Goal: Task Accomplishment & Management: Manage account settings

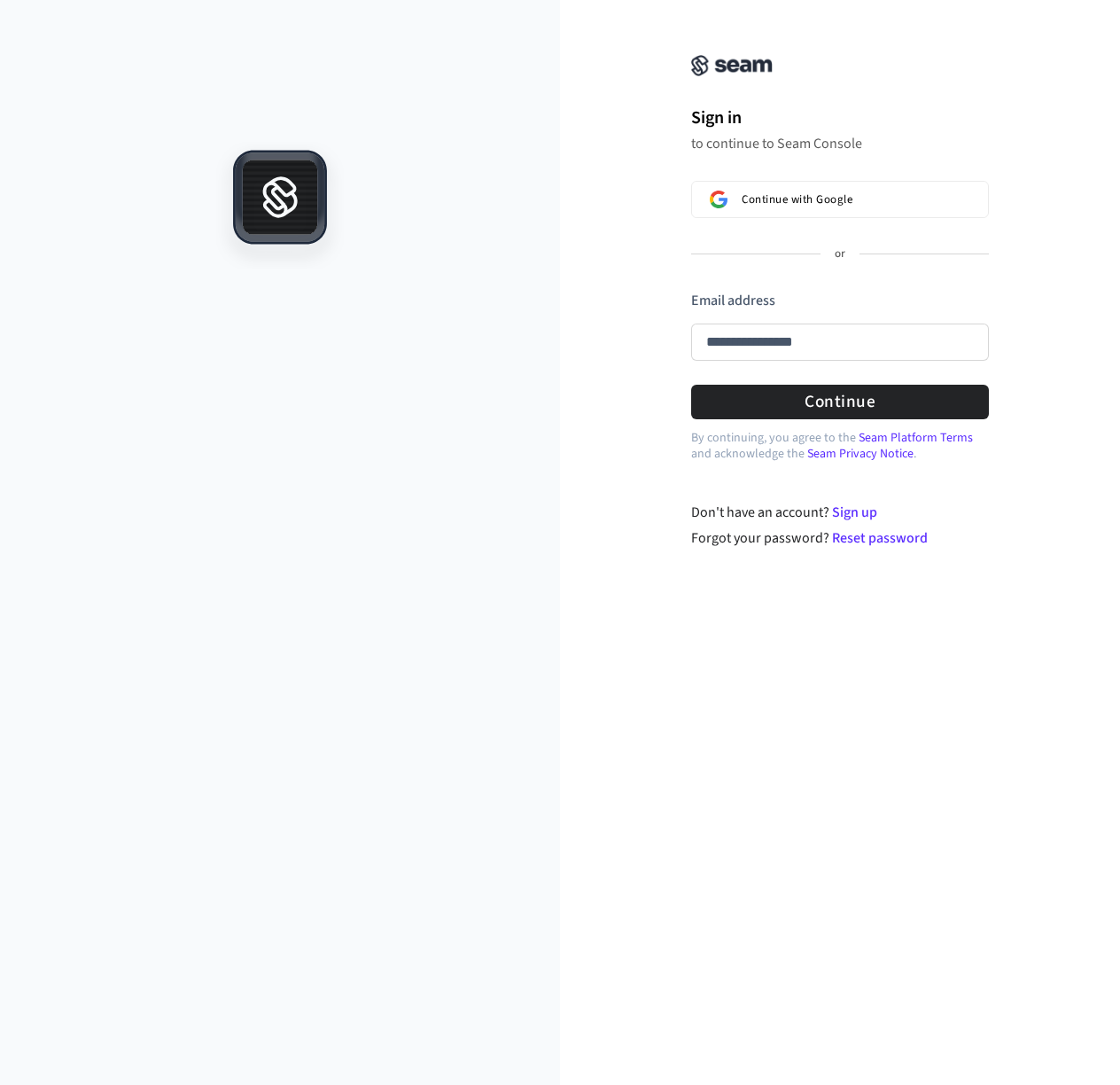
type input "**********"
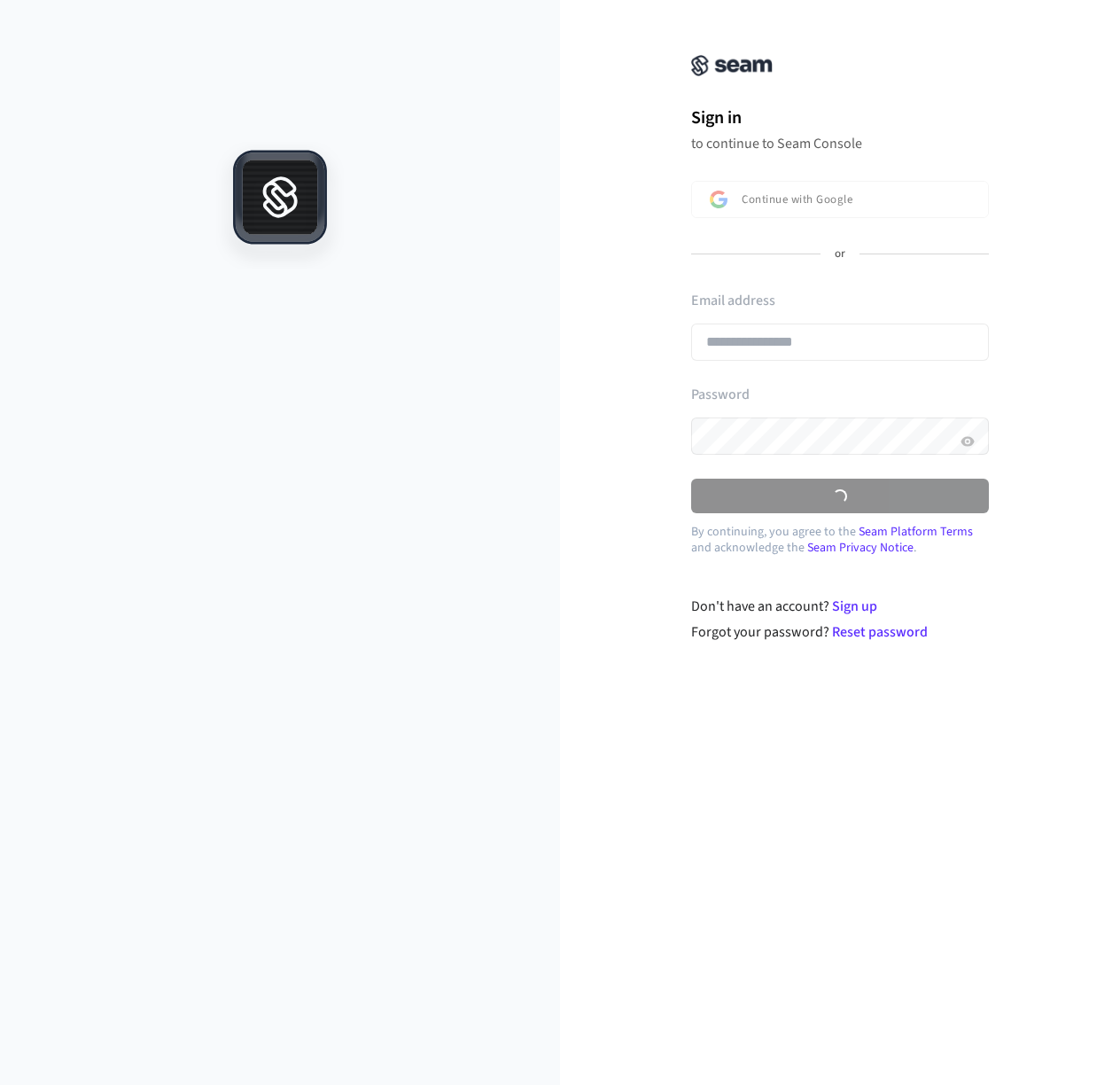
click at [827, 352] on div "**********" at bounding box center [841, 330] width 298 height 79
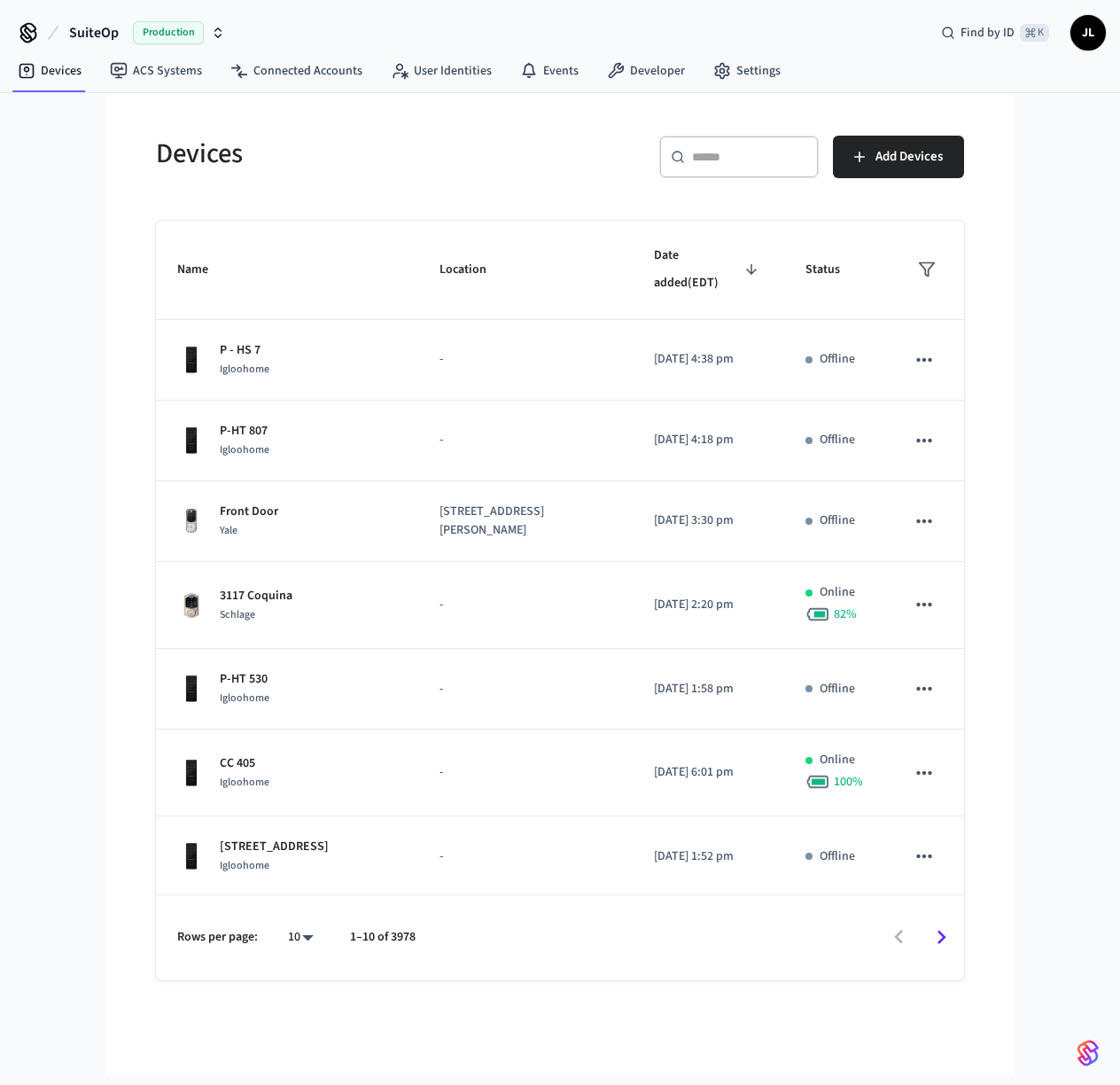
click at [717, 166] on div "​ ​" at bounding box center [739, 157] width 160 height 43
paste input "**********"
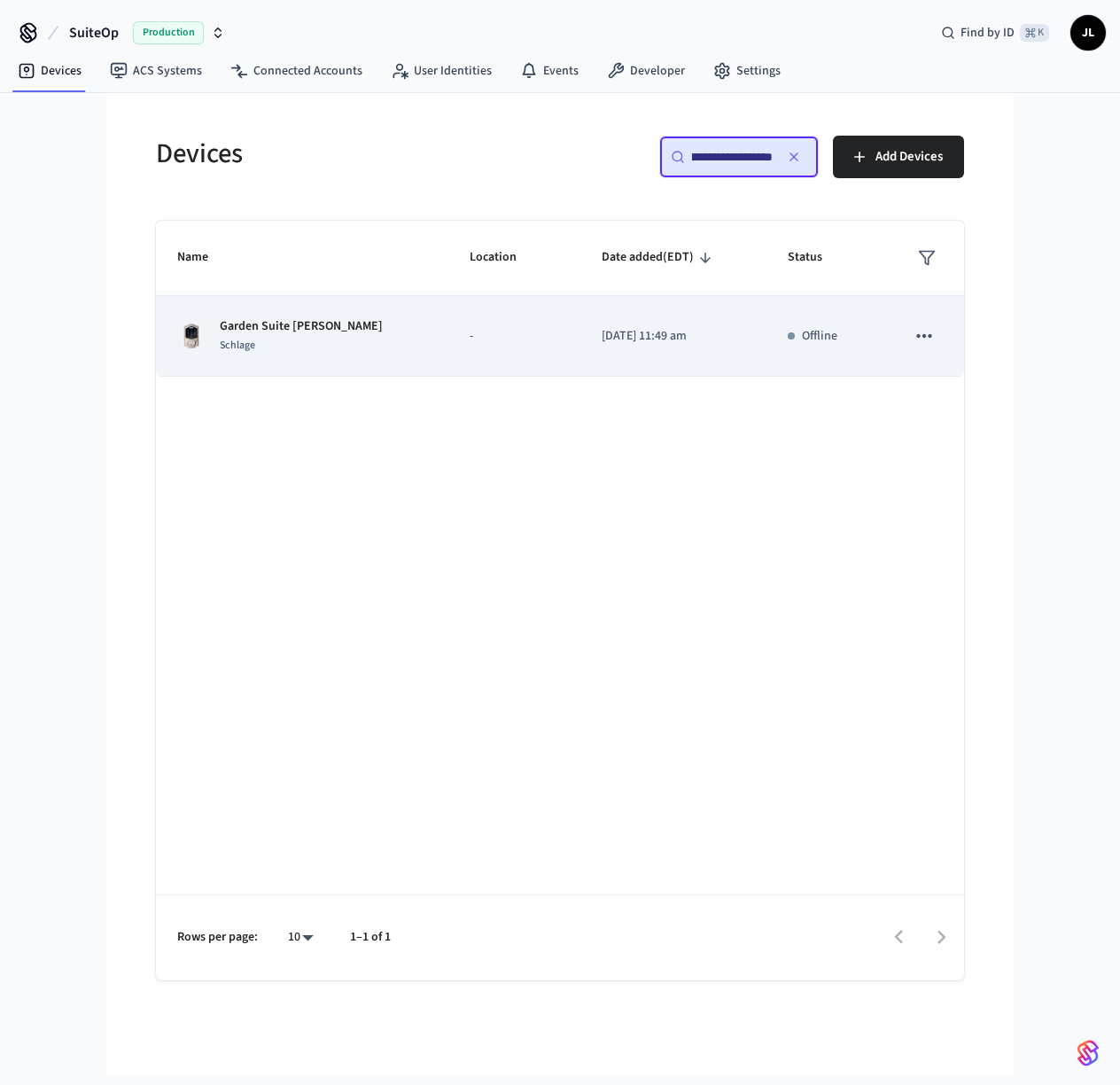
type input "**********"
click at [353, 344] on div "Garden Suite [PERSON_NAME] Schlage" at bounding box center [303, 336] width 250 height 37
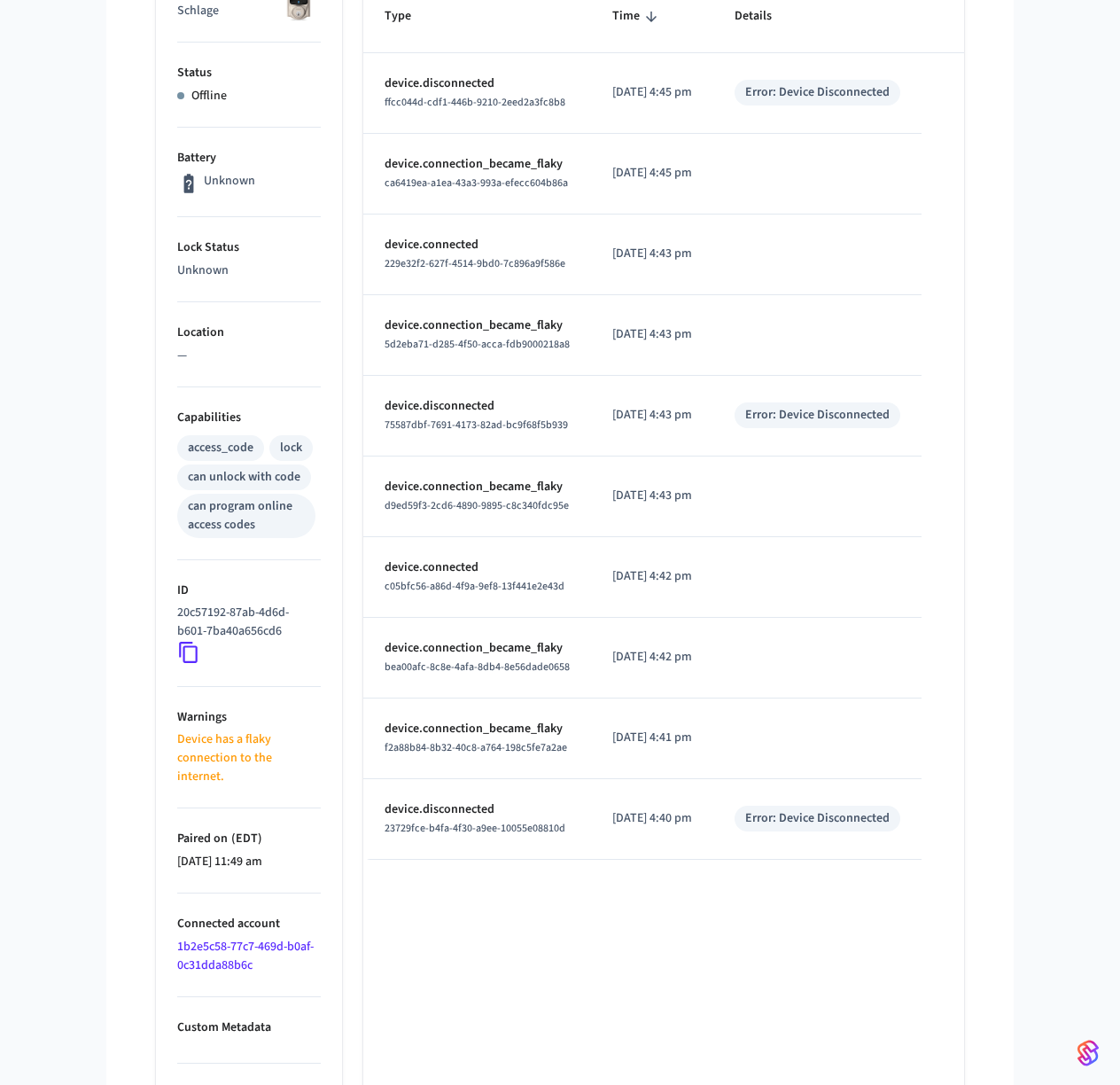
scroll to position [411, 0]
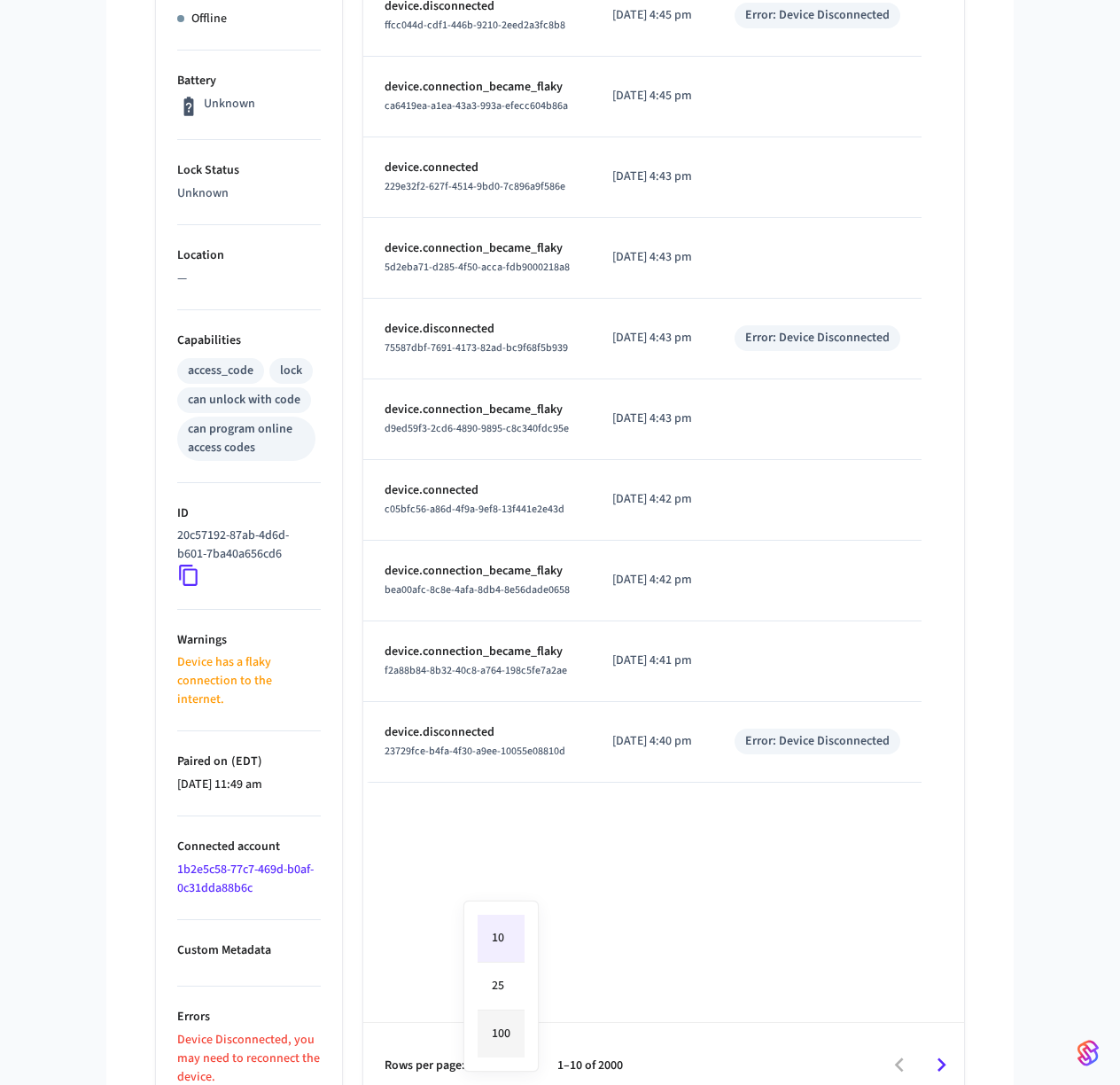
drag, startPoint x: 514, startPoint y: 1042, endPoint x: 524, endPoint y: 1031, distance: 14.9
click at [514, 1042] on body "SuiteOp Production Find by ID ⌘ K JL Devices ACS Systems Connected Accounts Use…" at bounding box center [560, 348] width 1120 height 1519
click at [498, 1034] on li "100" at bounding box center [501, 1033] width 47 height 47
type input "***"
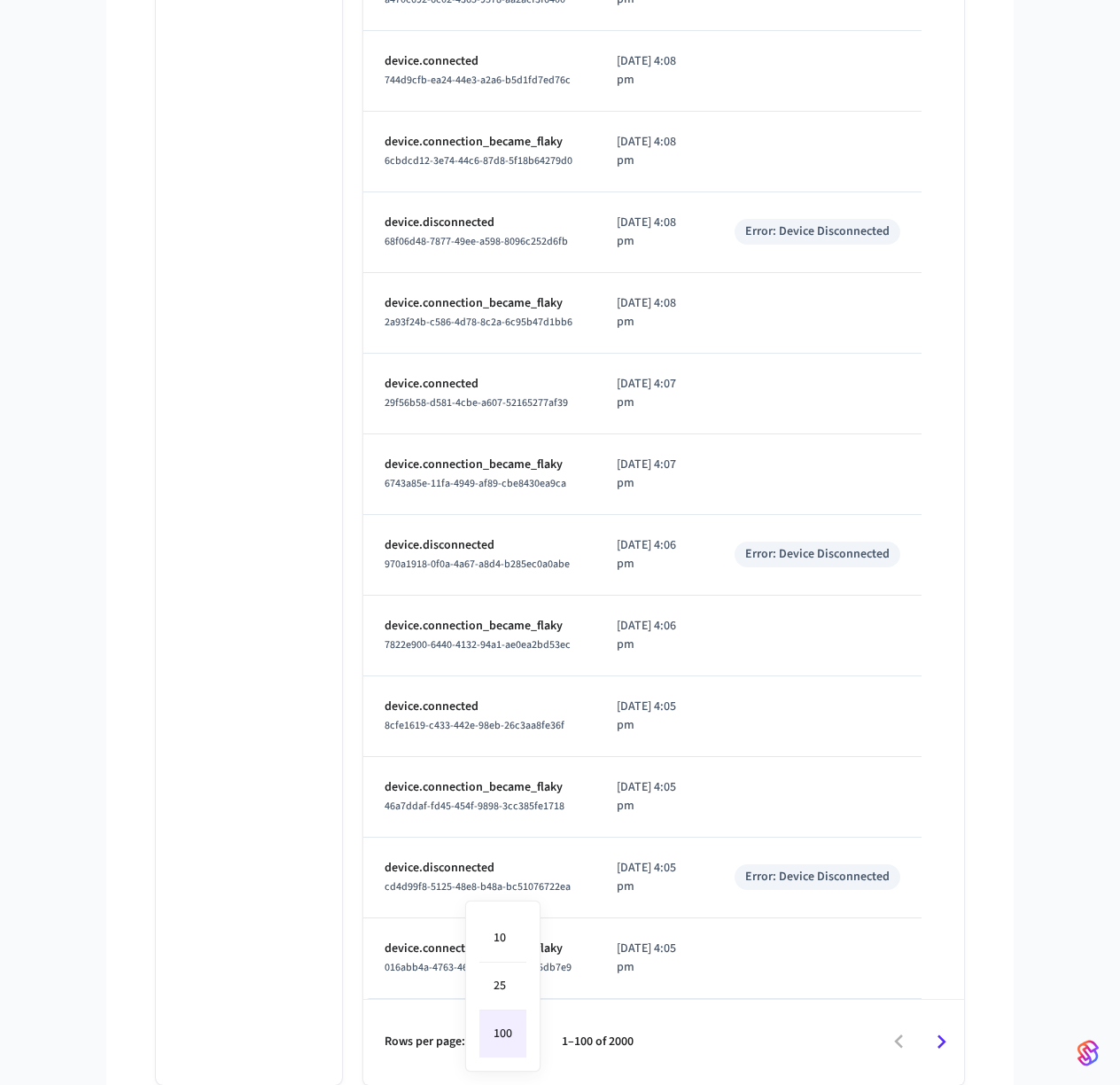
drag, startPoint x: 591, startPoint y: 1045, endPoint x: 714, endPoint y: 1031, distance: 123.8
click at [591, 1045] on div at bounding box center [560, 542] width 1120 height 1085
click at [942, 1042] on icon "Go to next page" at bounding box center [942, 1041] width 9 height 14
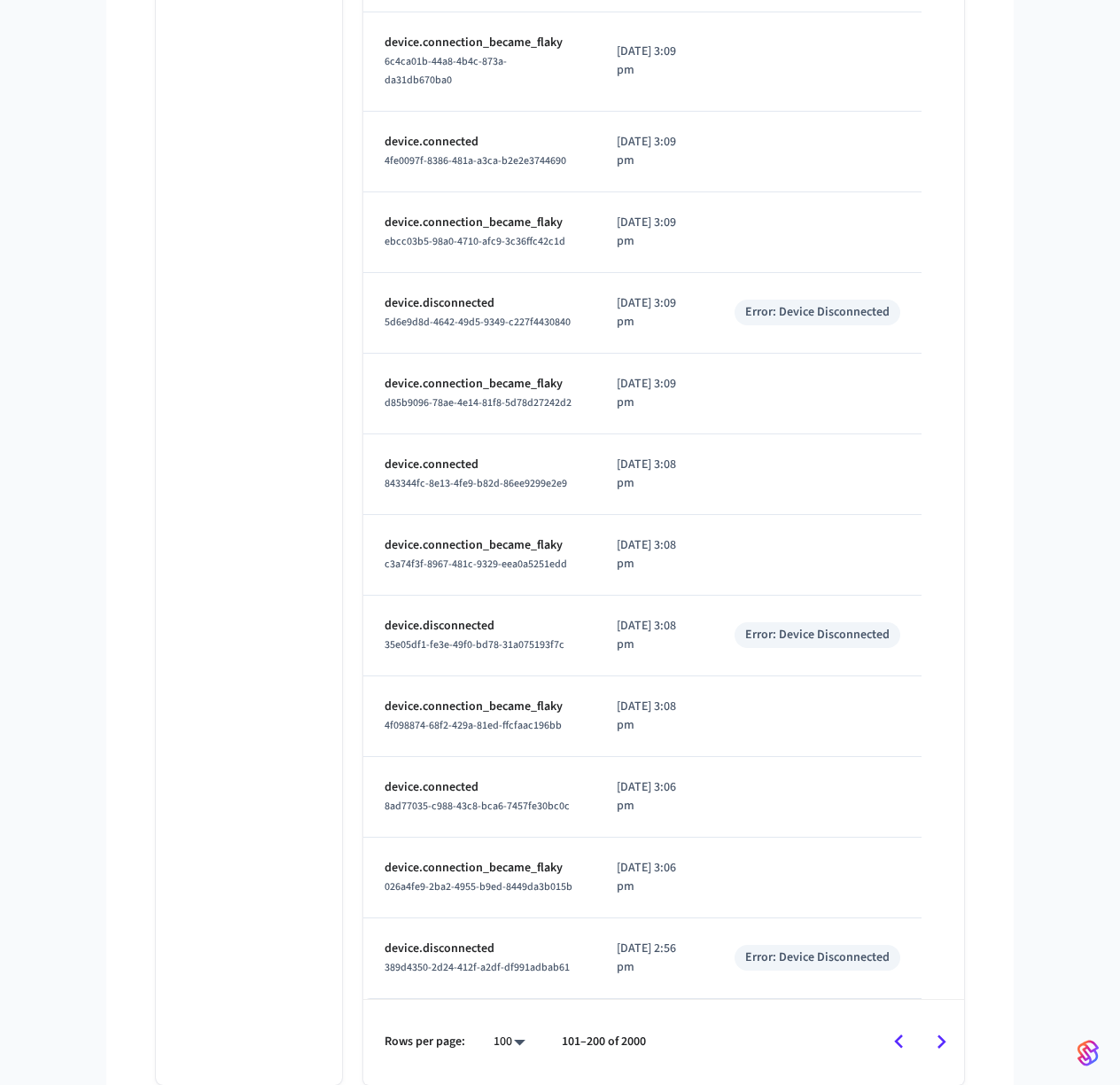
scroll to position [8092, 0]
click at [933, 1039] on icon "Go to next page" at bounding box center [942, 1041] width 28 height 28
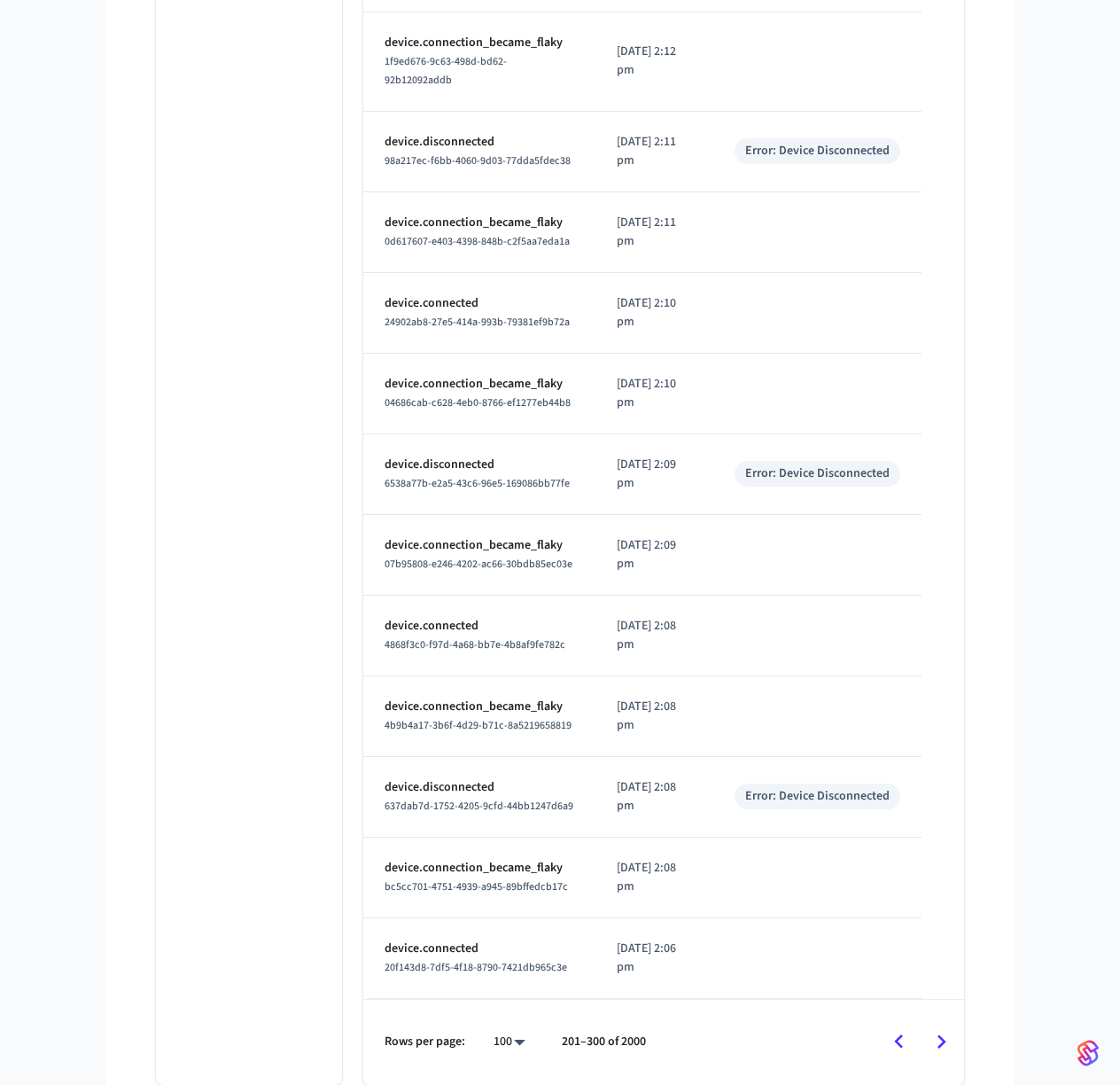
scroll to position [8520, 0]
click at [939, 1033] on icon "Go to next page" at bounding box center [942, 1041] width 28 height 28
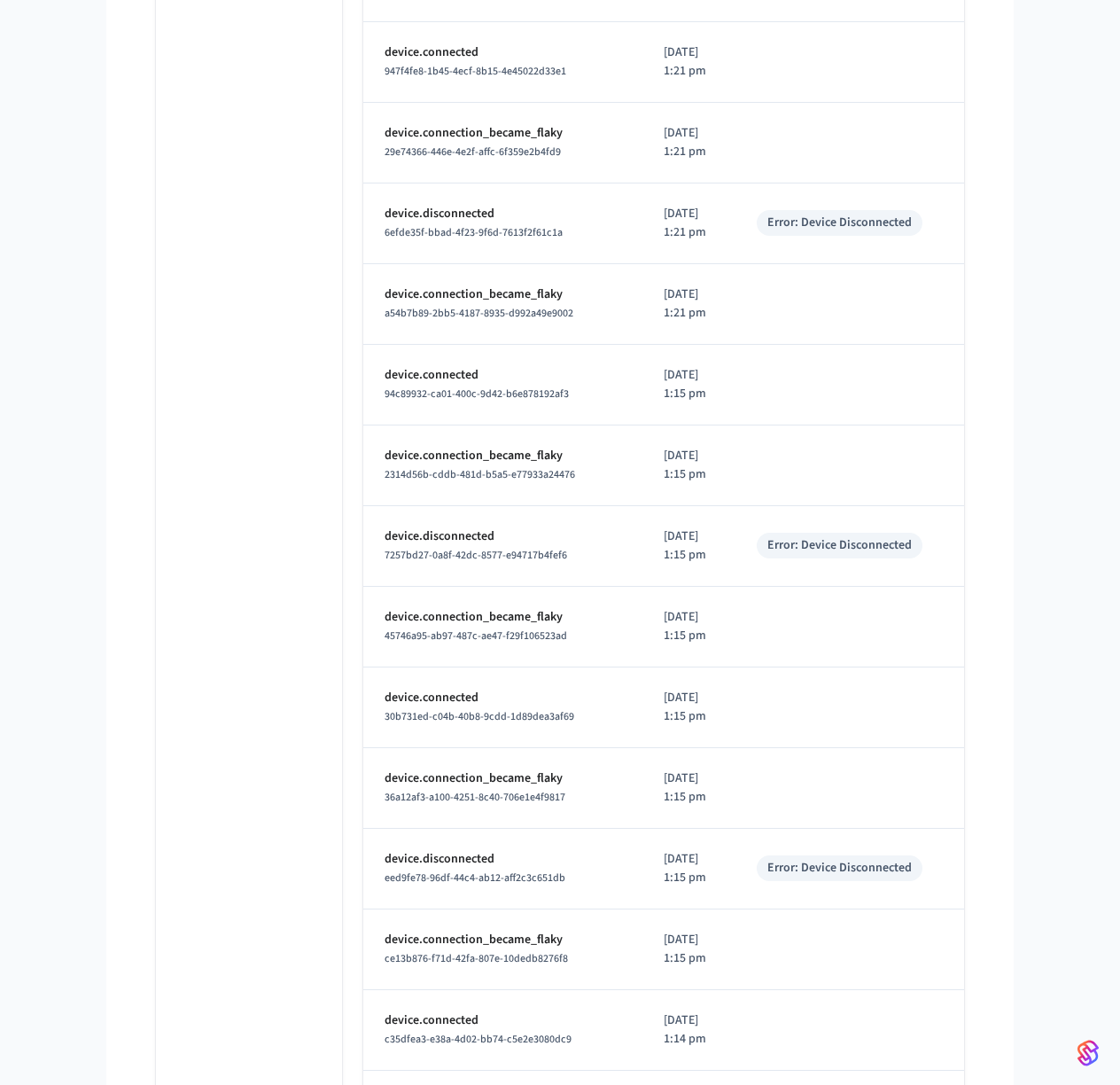
scroll to position [7440, 0]
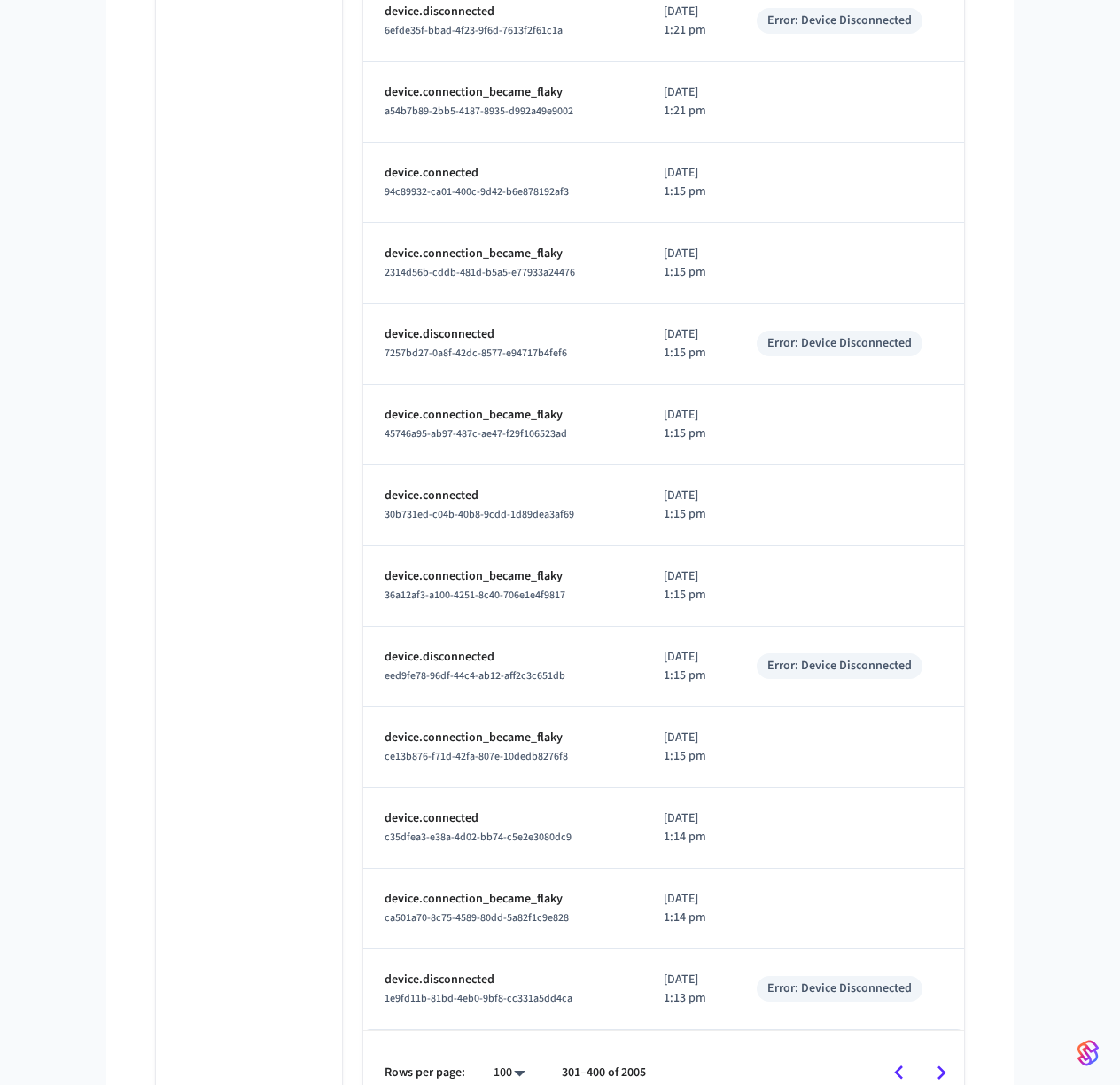
click at [942, 1065] on icon "Go to next page" at bounding box center [942, 1073] width 9 height 14
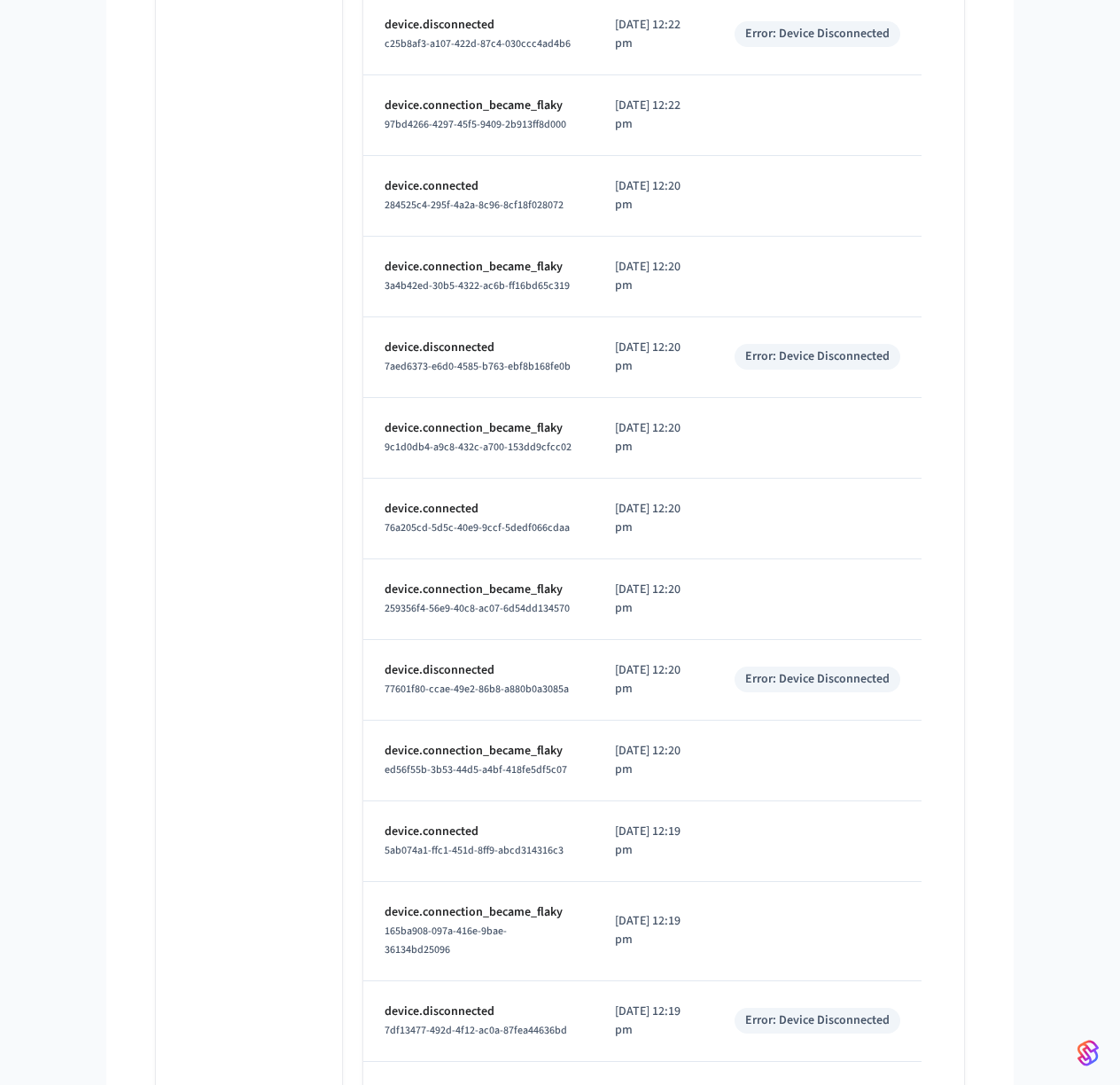
scroll to position [8483, 0]
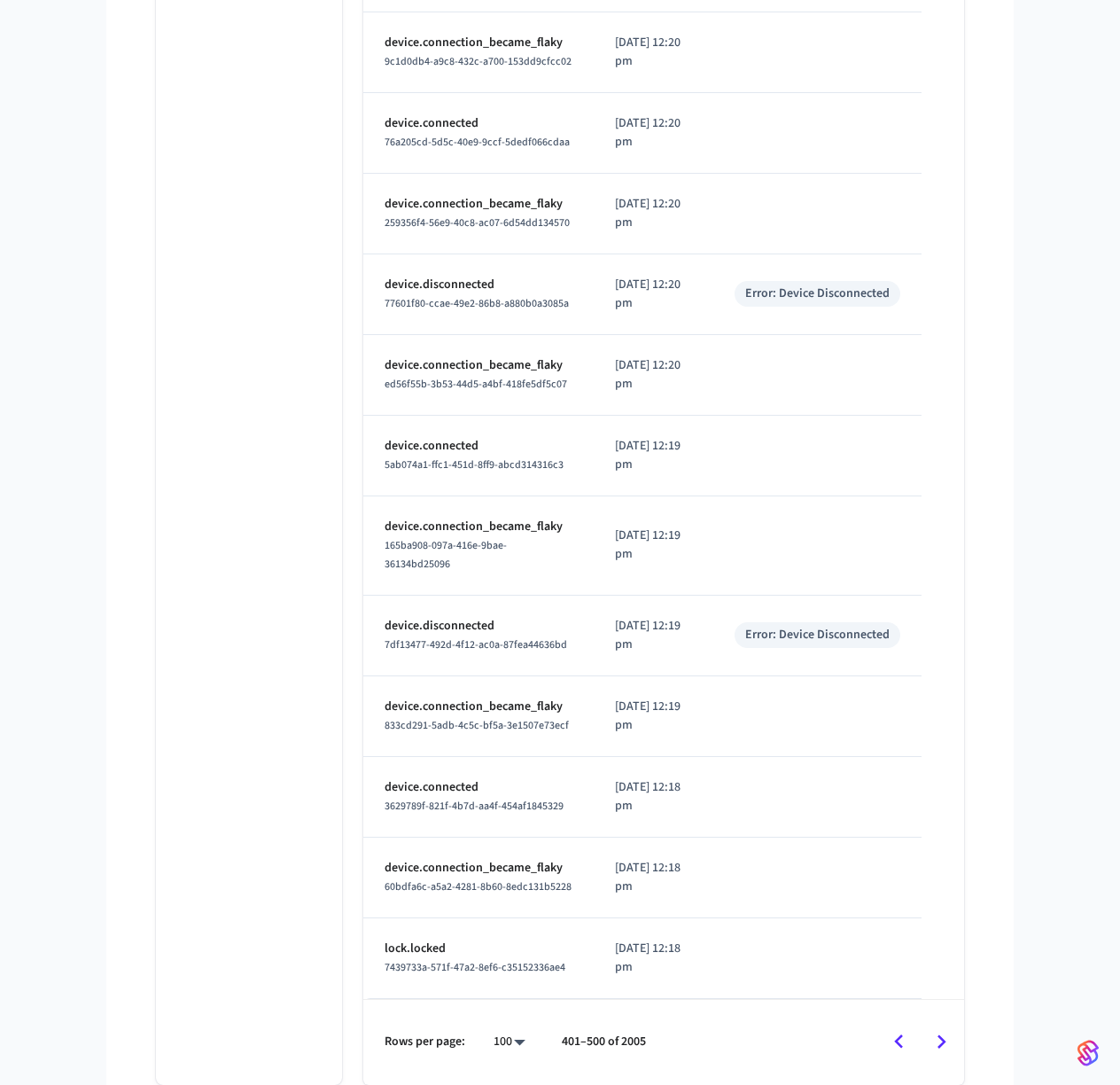
click at [942, 1044] on icon "Go to next page" at bounding box center [942, 1041] width 9 height 14
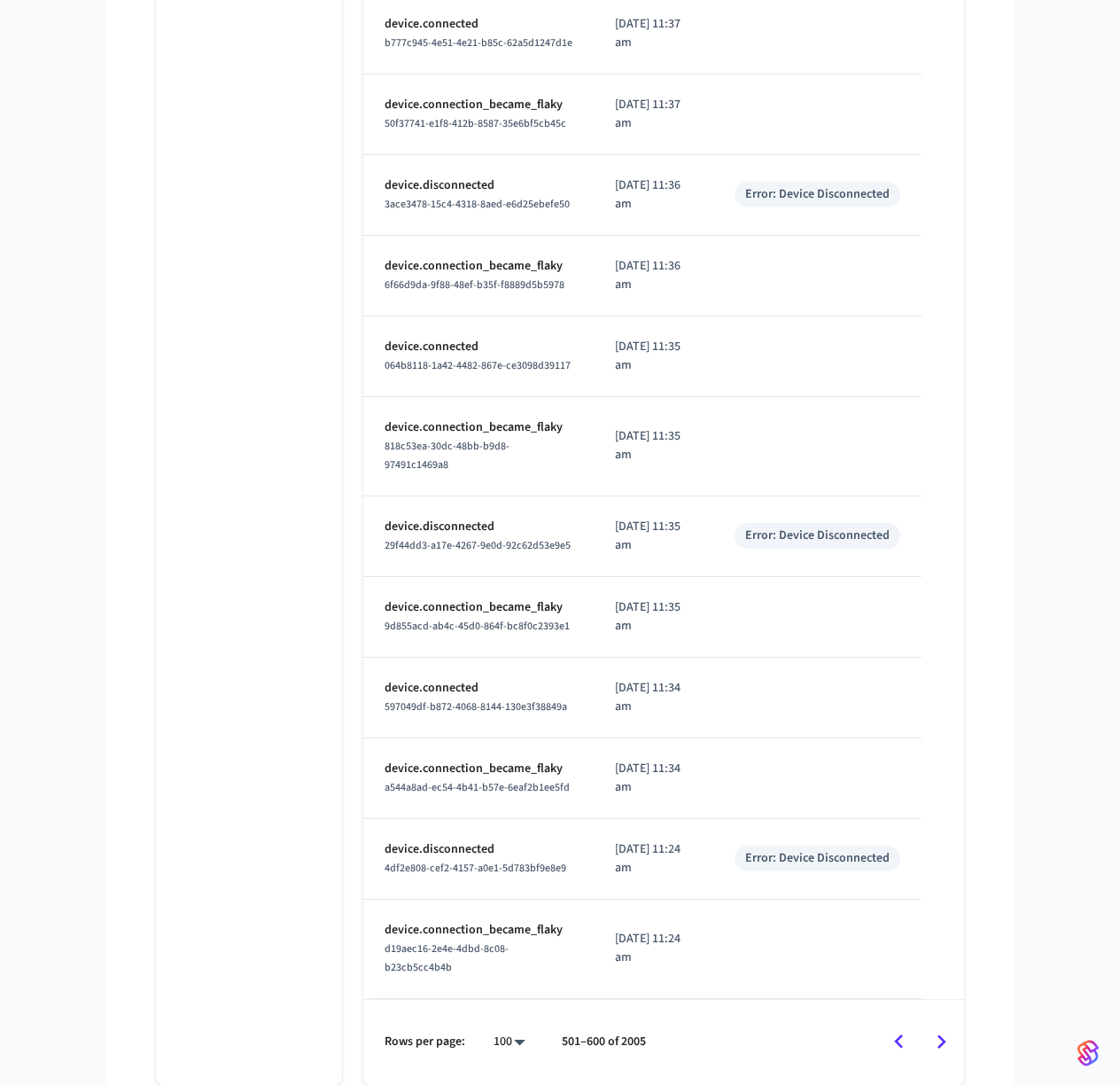
scroll to position [8594, 0]
click at [937, 1040] on icon "Go to next page" at bounding box center [942, 1041] width 28 height 28
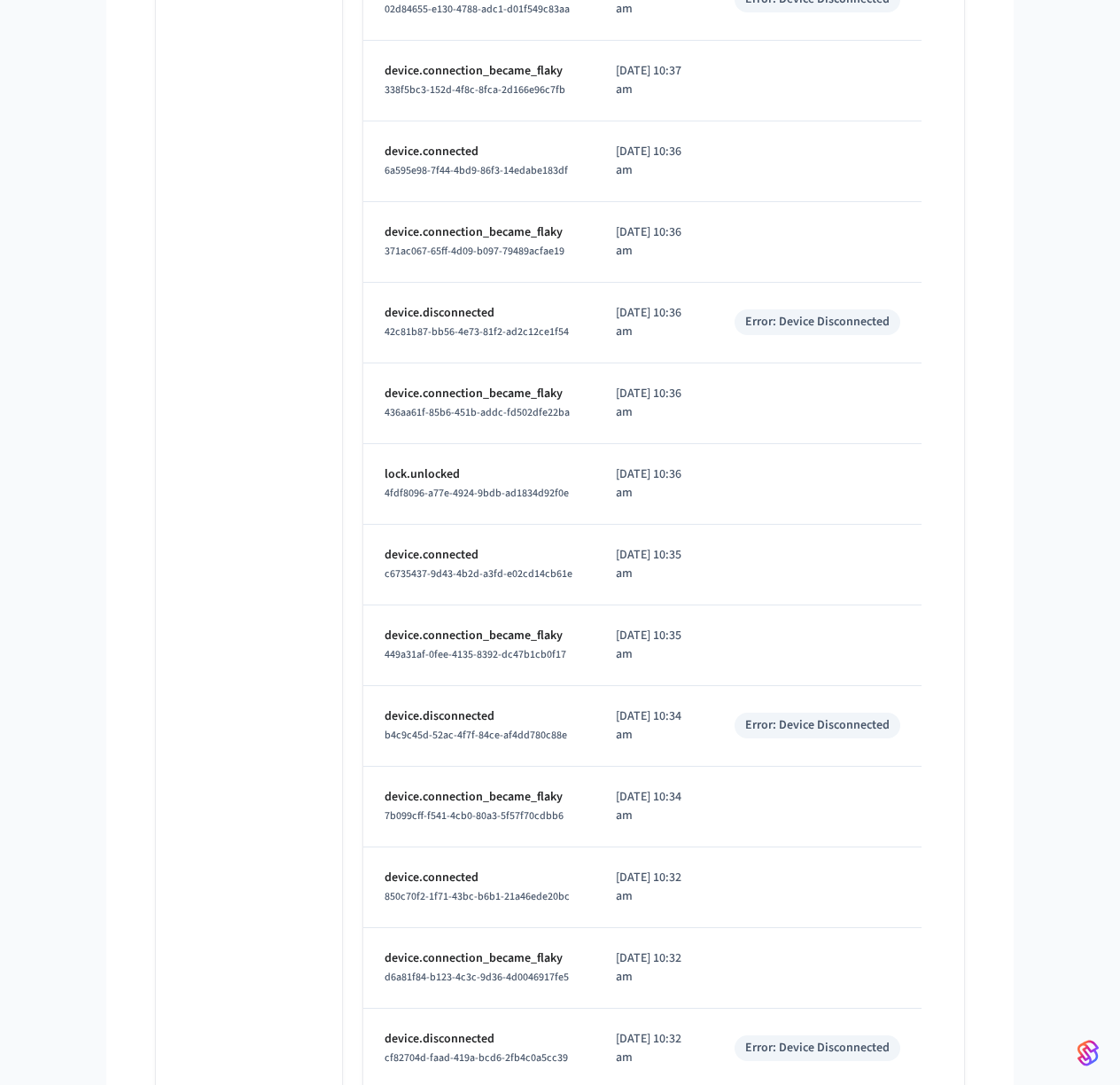
scroll to position [8167, 0]
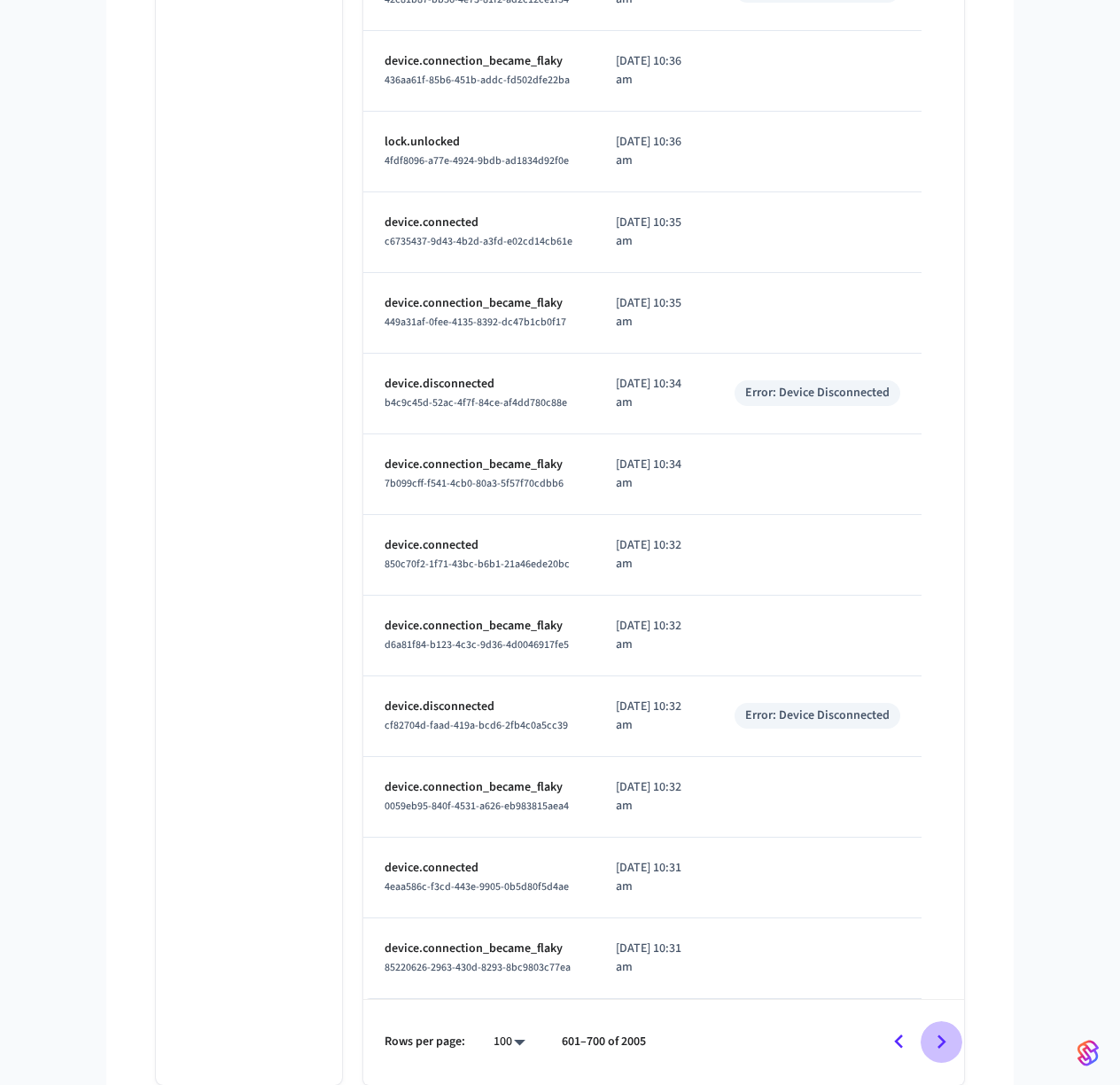
click at [944, 1043] on icon "Go to next page" at bounding box center [942, 1041] width 28 height 28
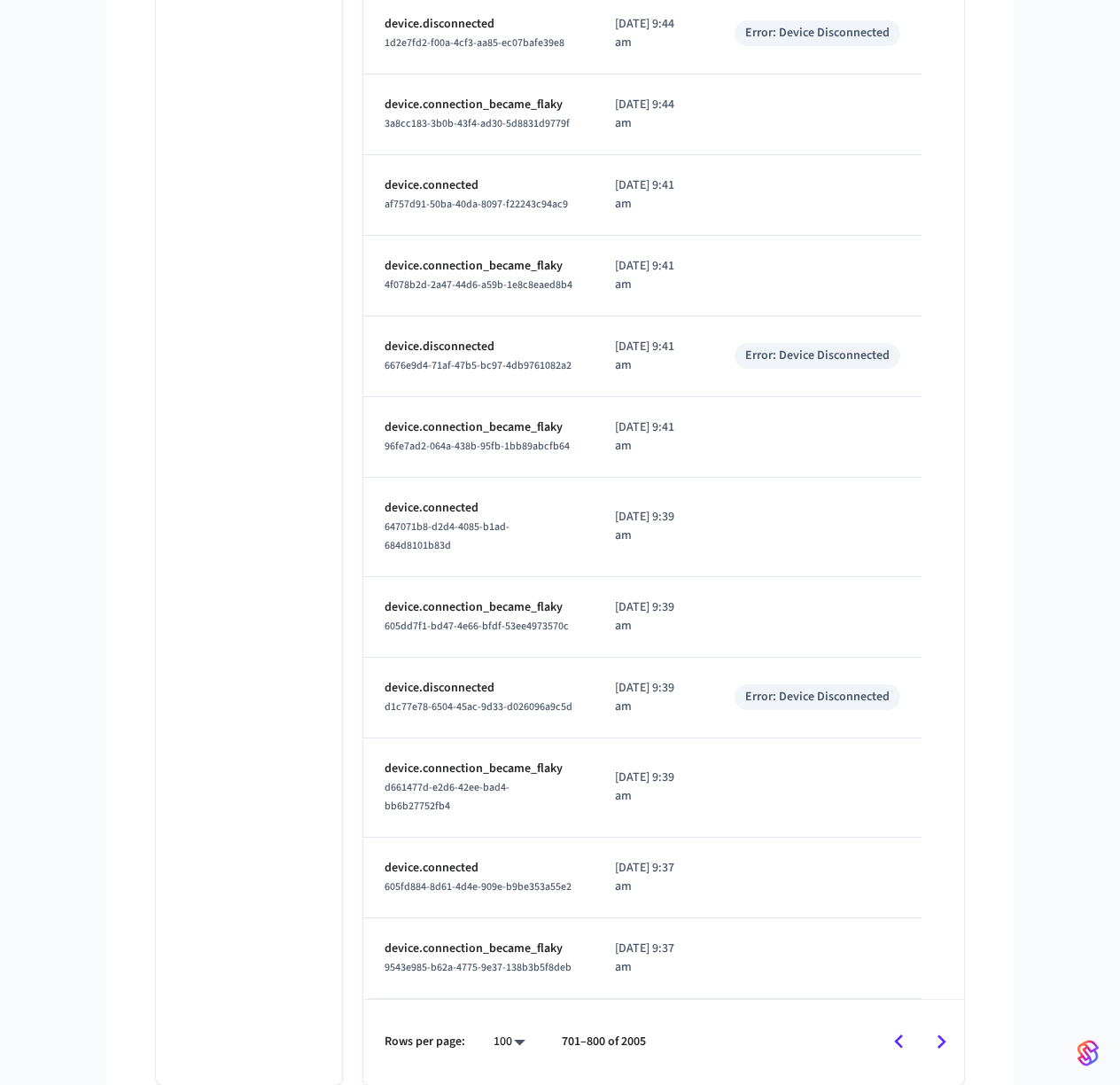
scroll to position [8409, 0]
click at [933, 1036] on icon "Go to next page" at bounding box center [942, 1041] width 28 height 28
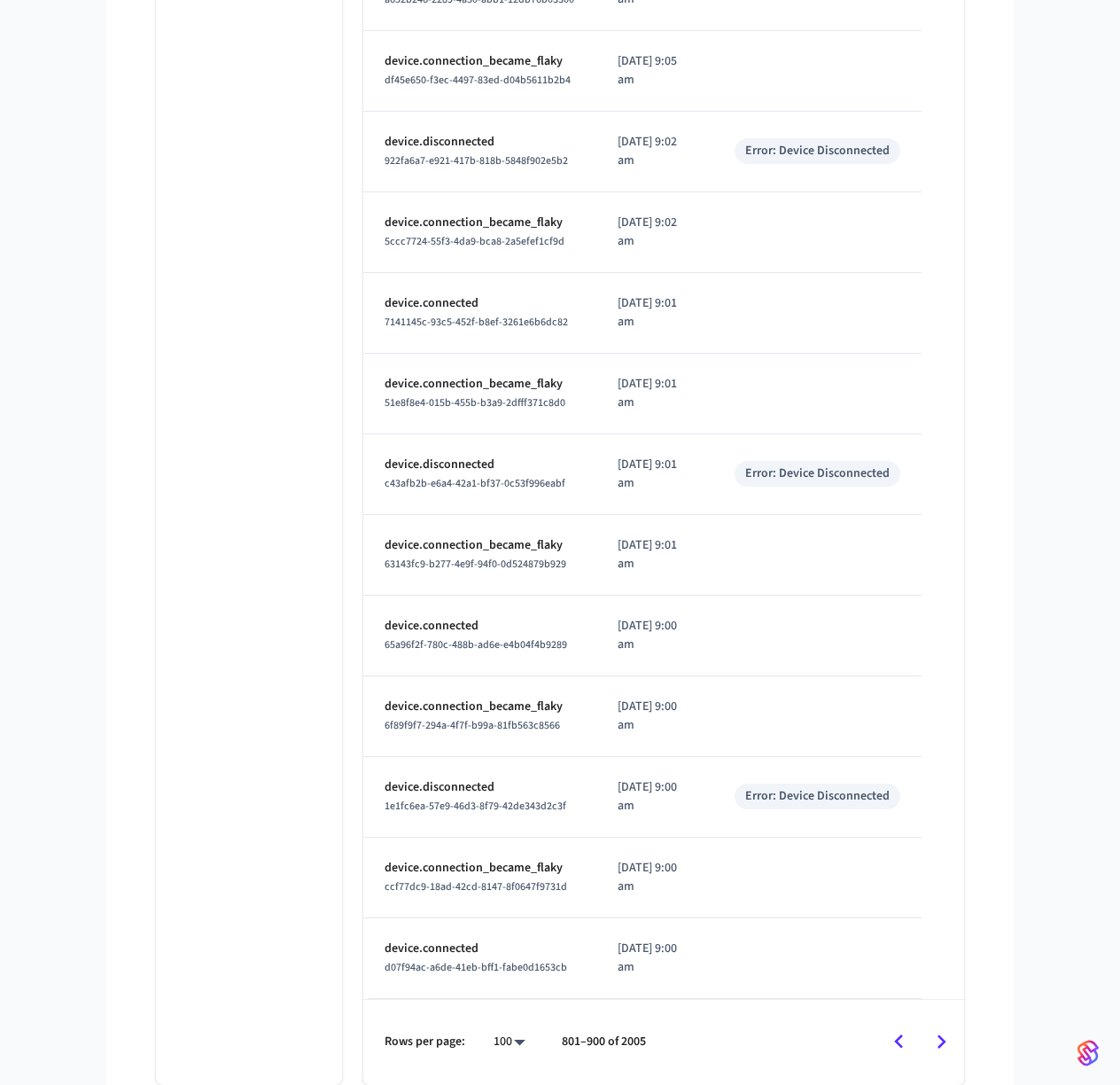
scroll to position [8204, 0]
click at [939, 1034] on icon "Go to next page" at bounding box center [942, 1041] width 28 height 28
click at [943, 1031] on icon "Go to next page" at bounding box center [942, 1041] width 28 height 28
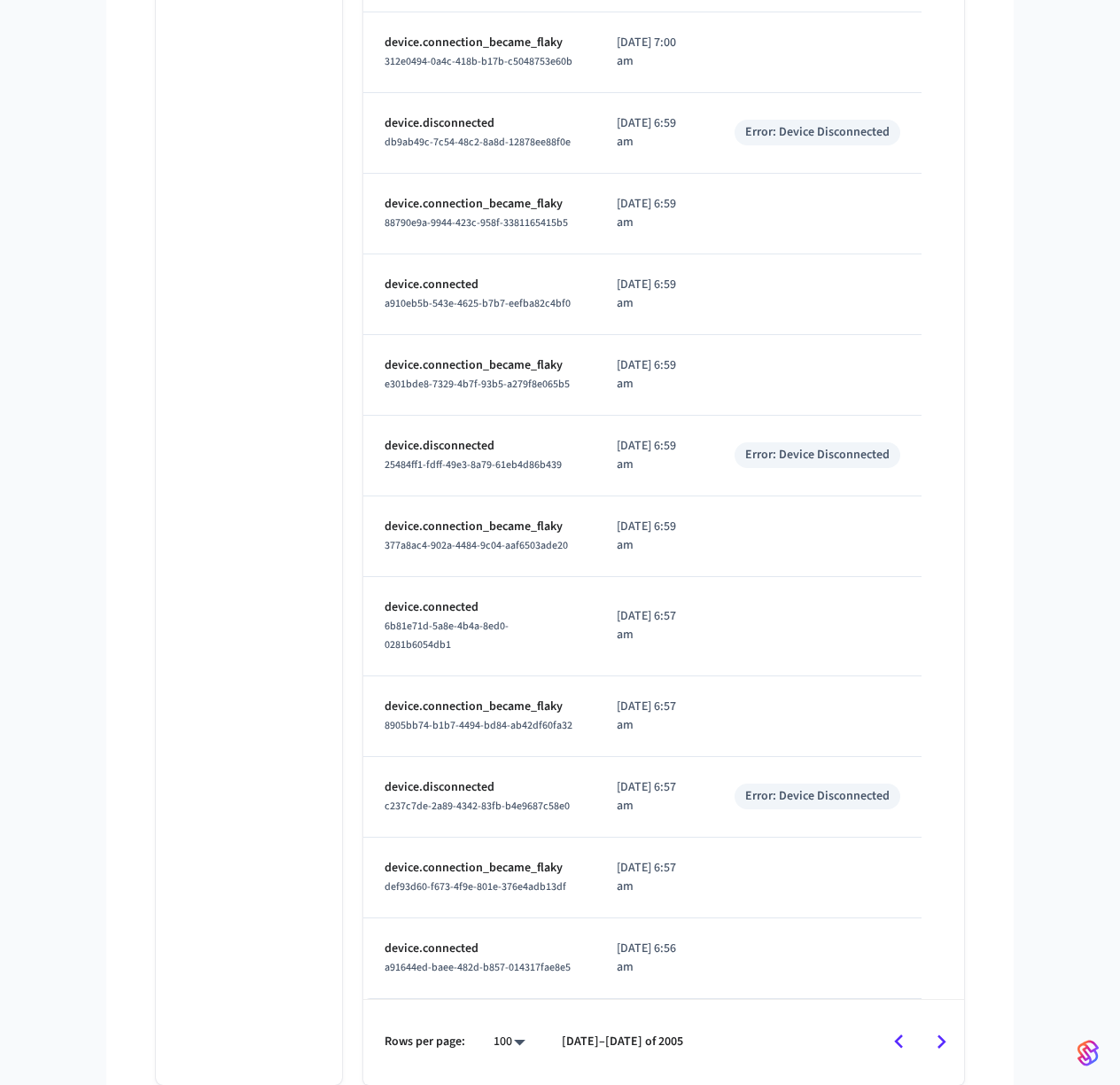
click at [948, 1034] on icon "Go to next page" at bounding box center [942, 1041] width 28 height 28
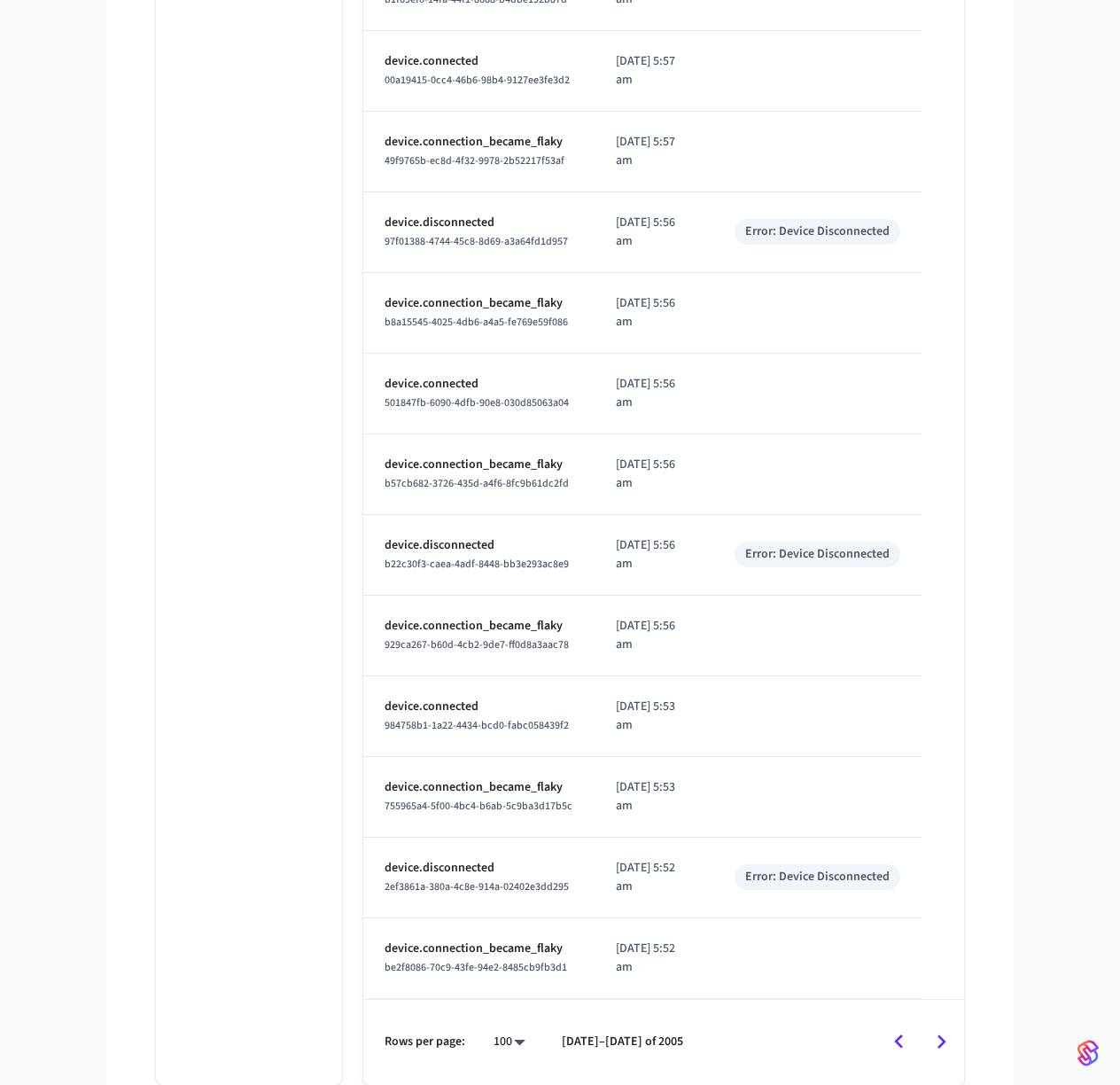
scroll to position [8483, 0]
click at [940, 1039] on icon "Go to next page" at bounding box center [942, 1041] width 9 height 14
click at [940, 1041] on icon "Go to next page" at bounding box center [942, 1041] width 28 height 28
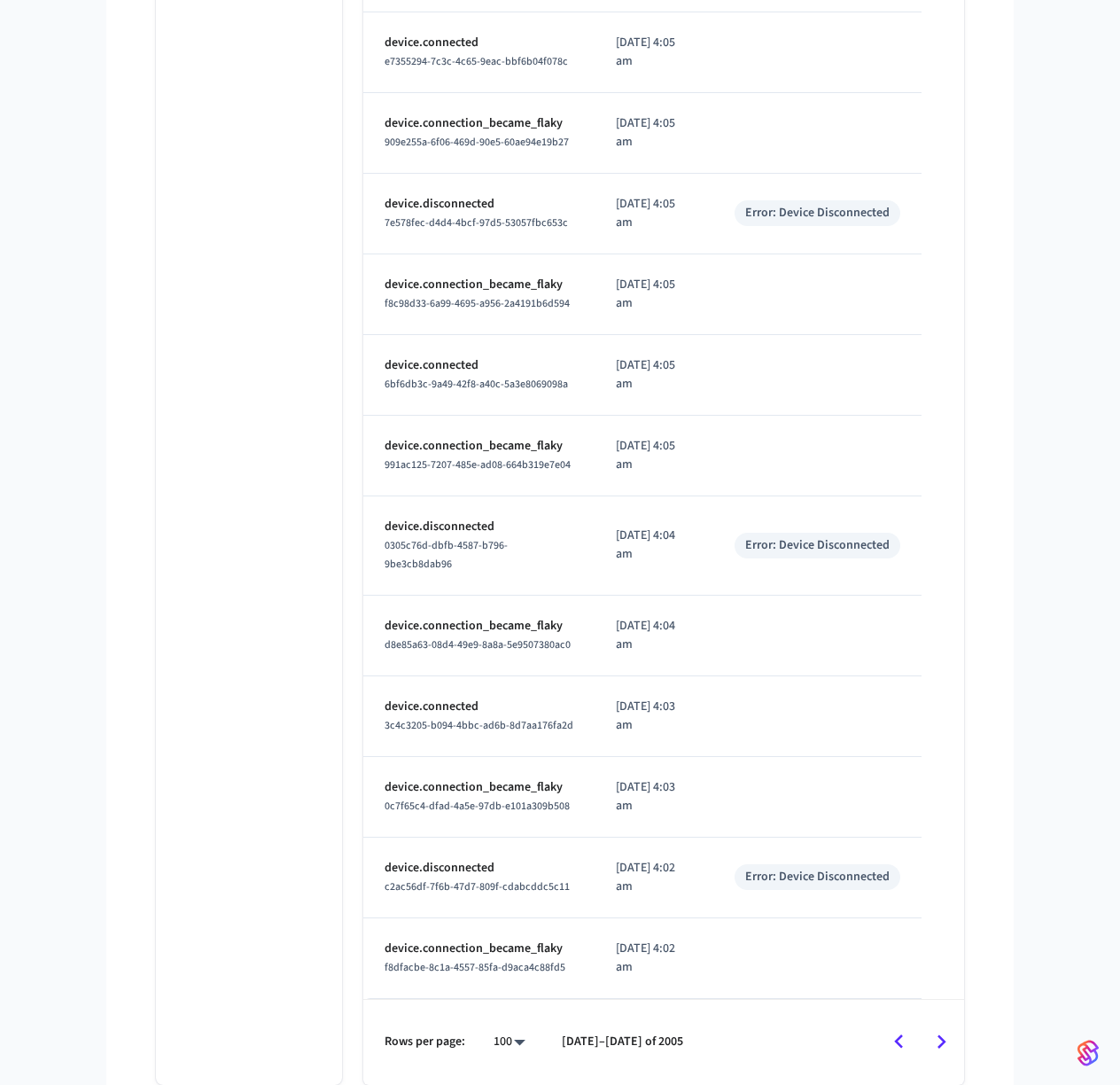
scroll to position [8427, 0]
click at [942, 1041] on icon "Go to next page" at bounding box center [942, 1041] width 9 height 14
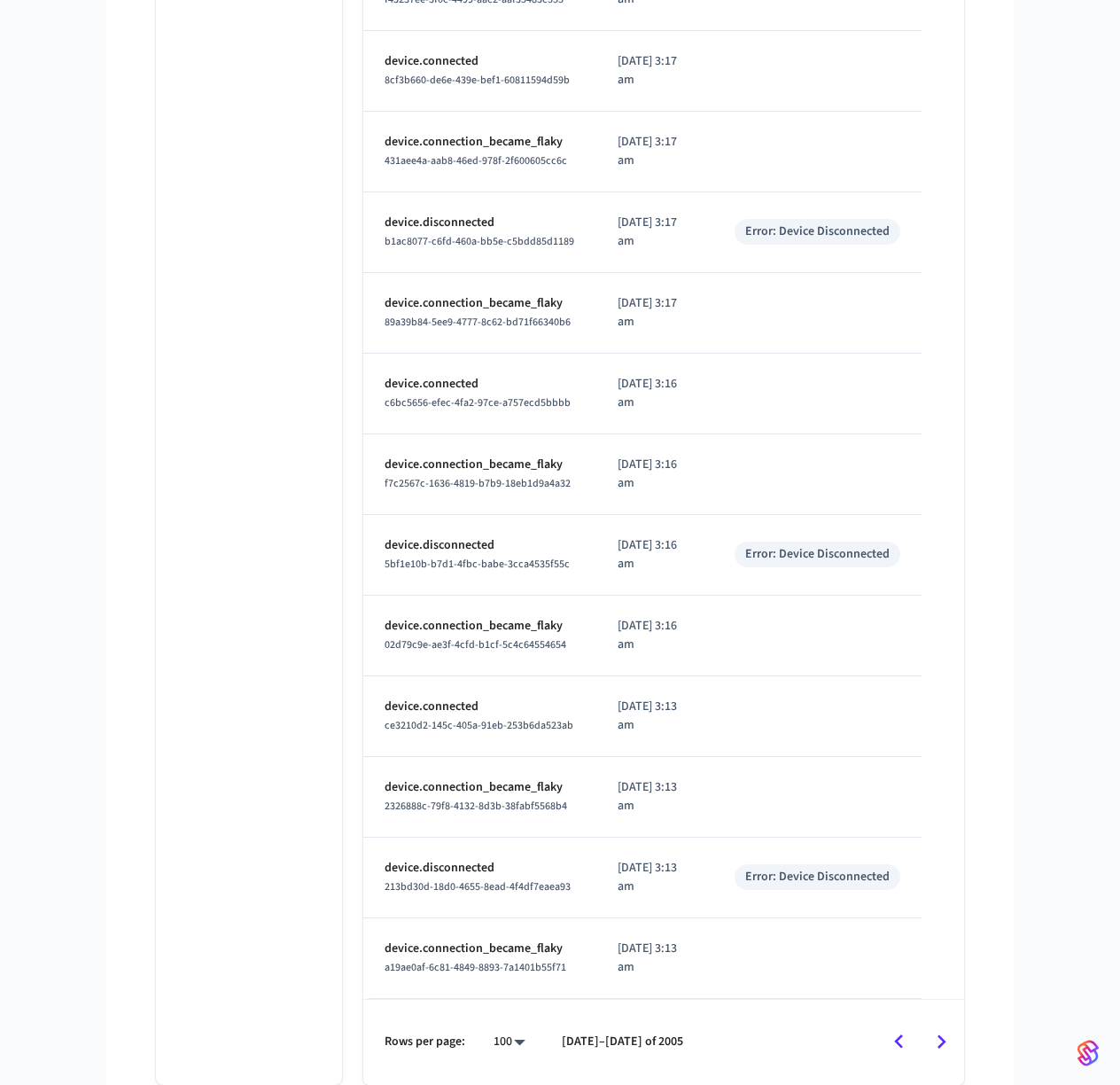
click at [933, 1039] on icon "Go to next page" at bounding box center [942, 1041] width 28 height 28
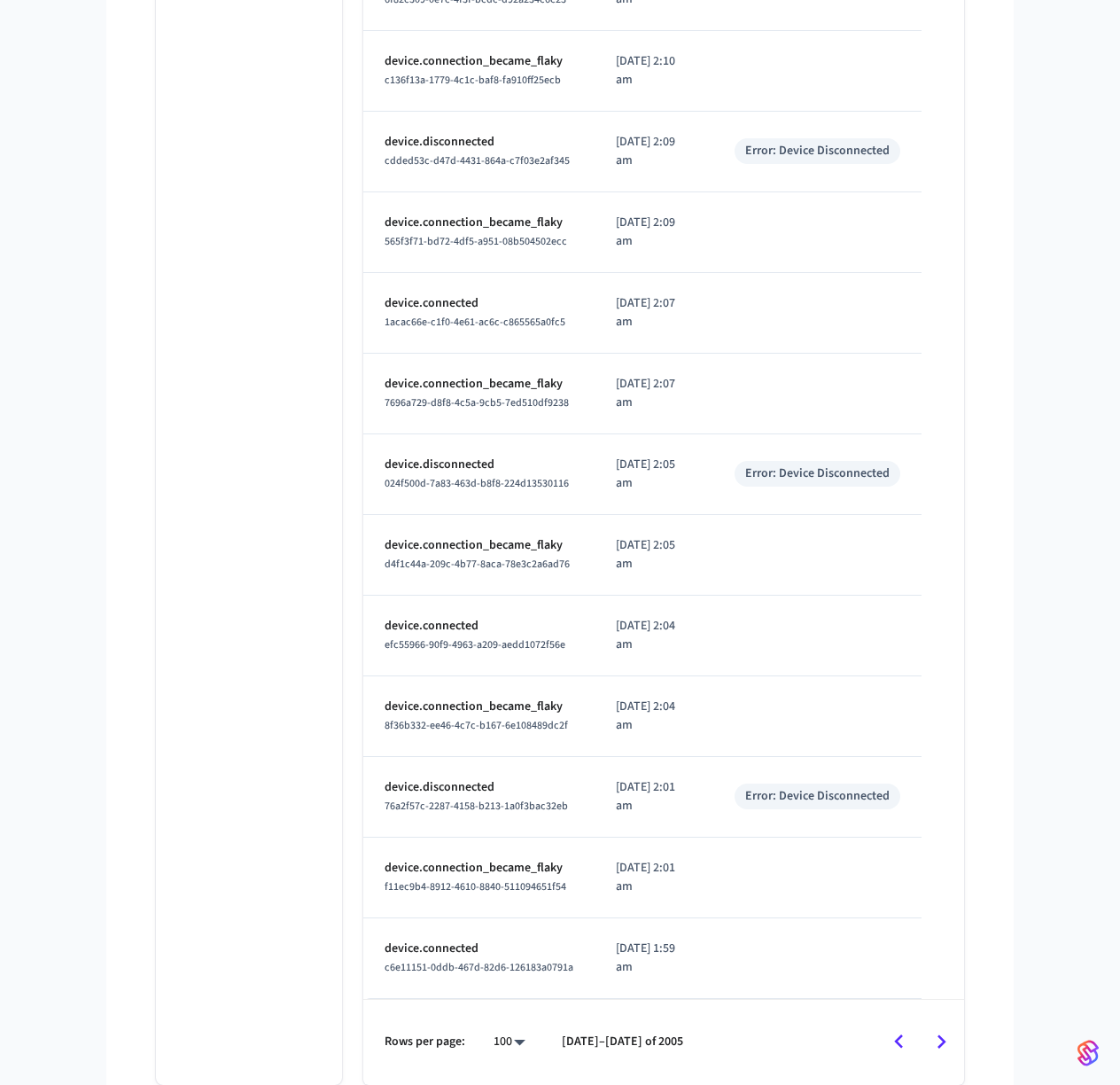
scroll to position [8167, 0]
click at [942, 1043] on icon "Go to next page" at bounding box center [942, 1041] width 9 height 14
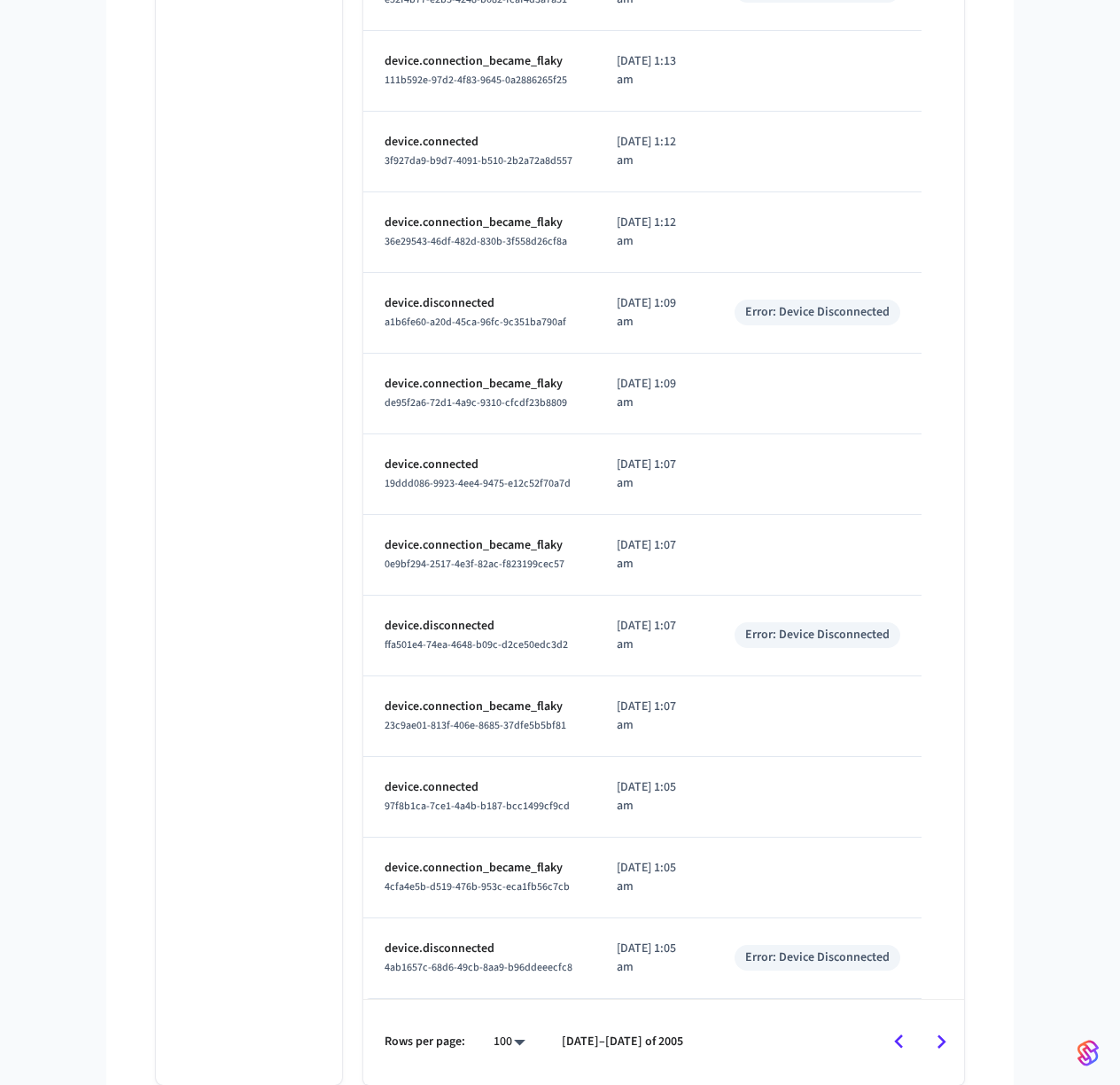
scroll to position [8371, 0]
click at [945, 1050] on icon "Go to next page" at bounding box center [942, 1041] width 28 height 28
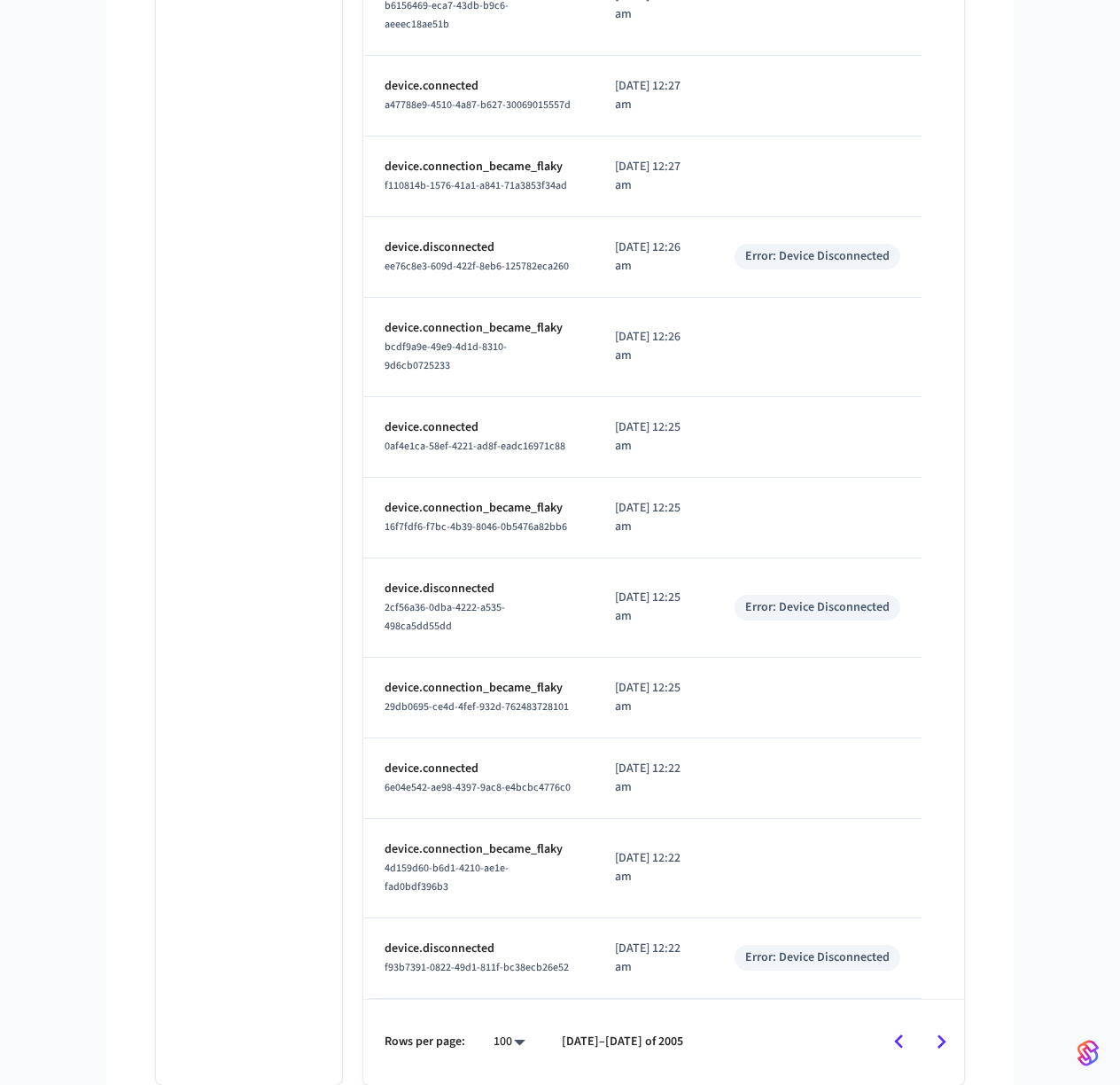
scroll to position [8539, 0]
click at [944, 1048] on icon "Go to next page" at bounding box center [942, 1041] width 28 height 28
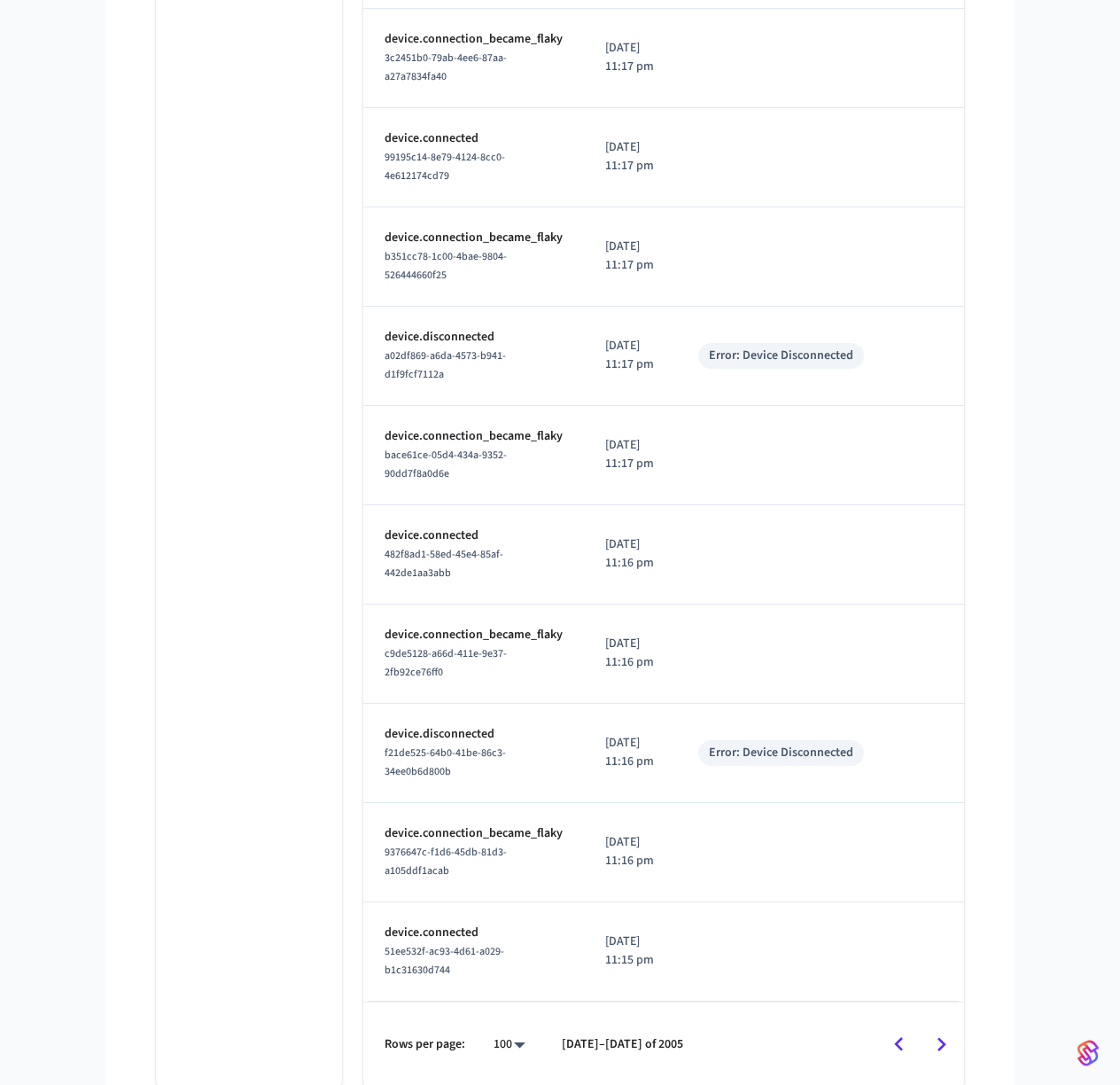
scroll to position [9283, 0]
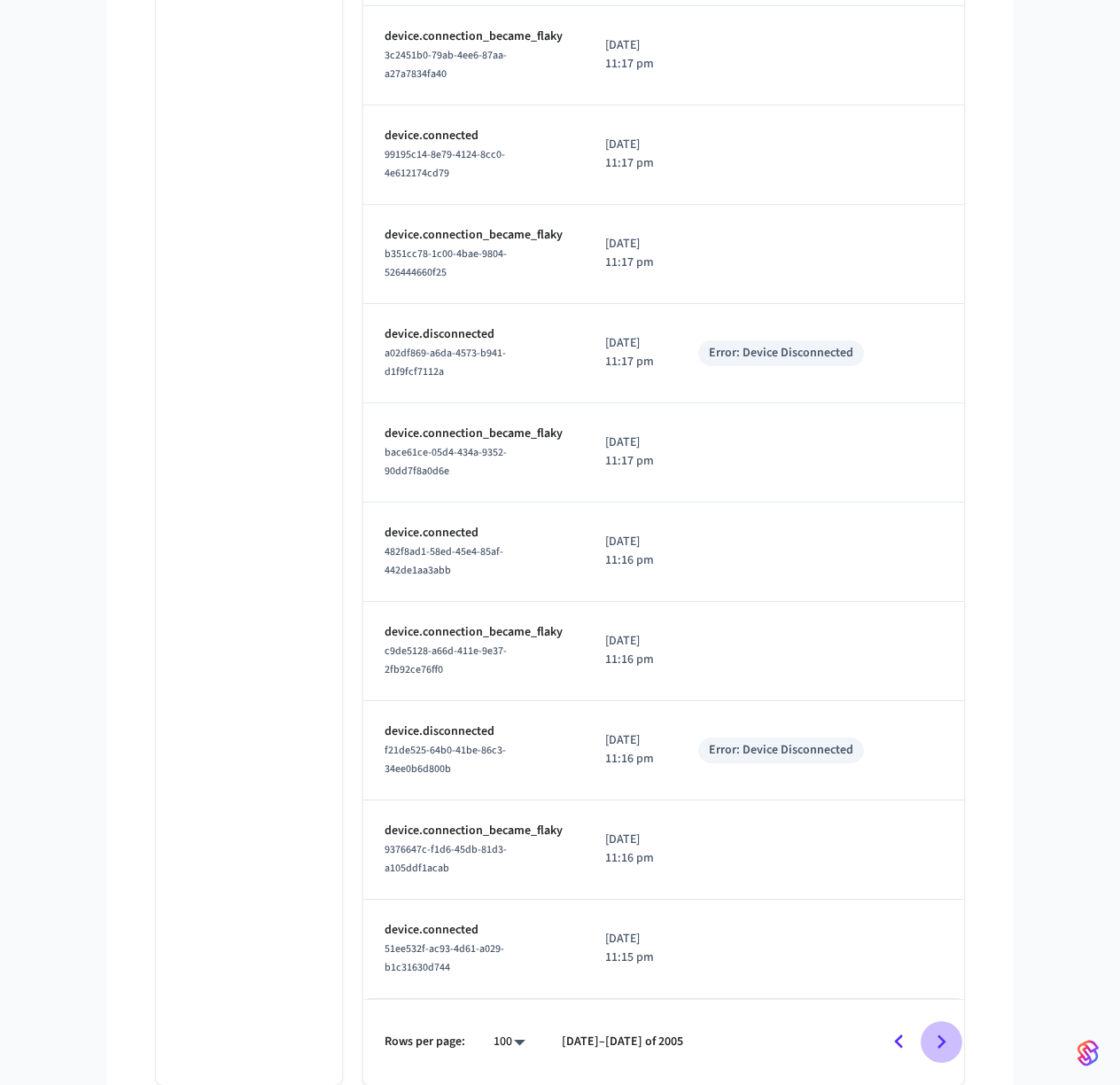
click at [940, 1043] on icon "Go to next page" at bounding box center [942, 1041] width 28 height 28
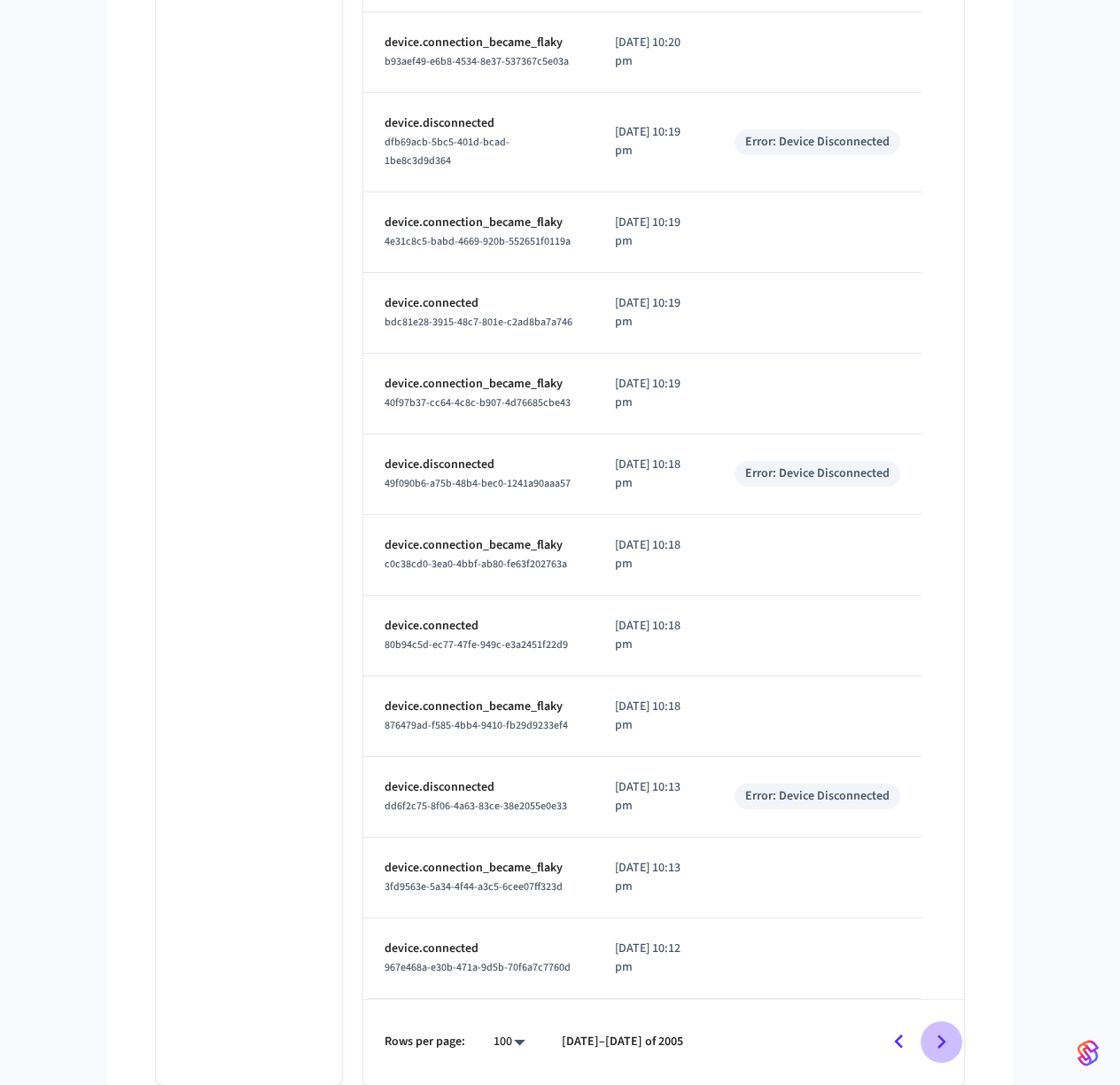
click at [940, 1043] on icon "Go to next page" at bounding box center [942, 1041] width 28 height 28
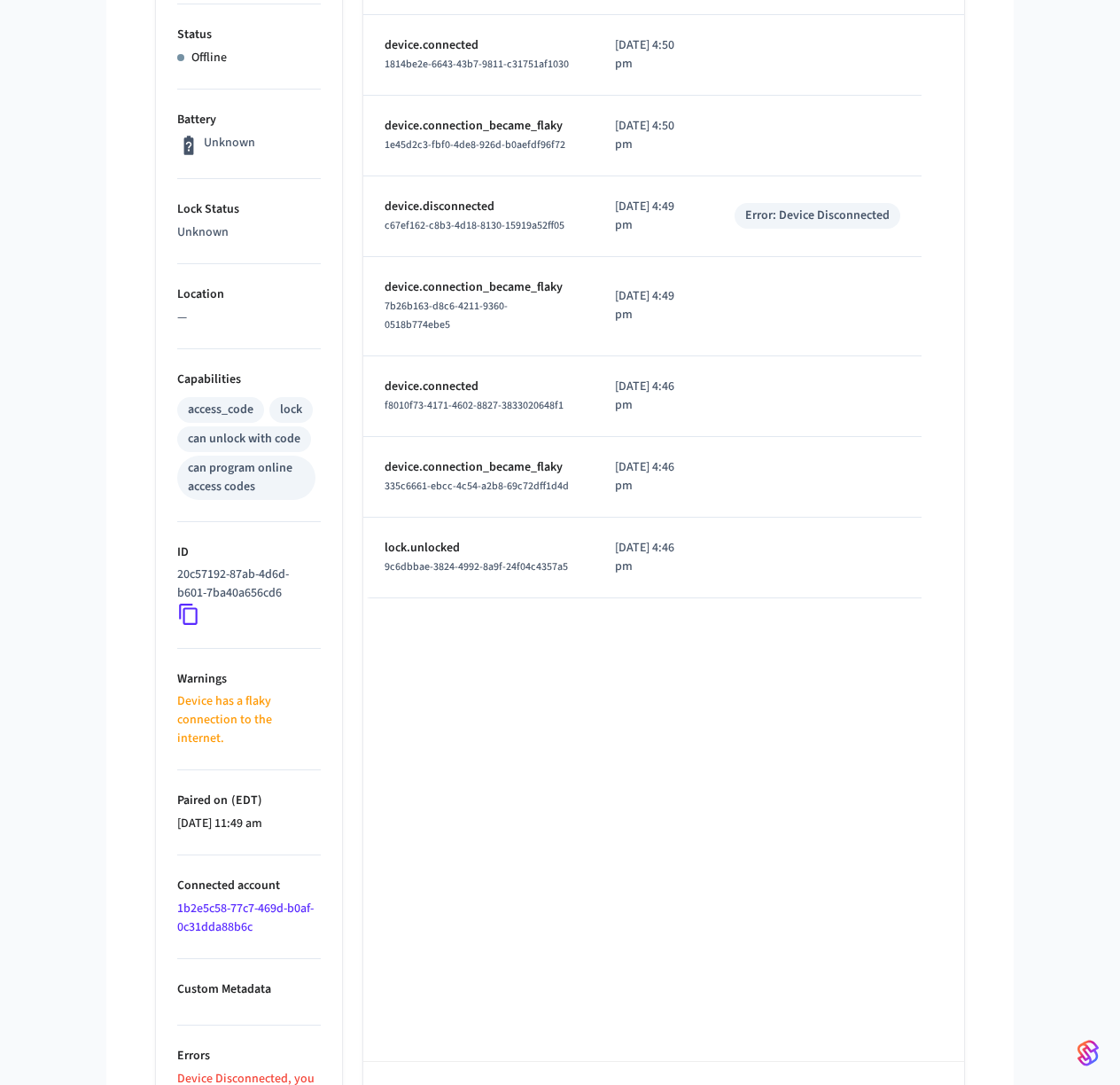
scroll to position [411, 0]
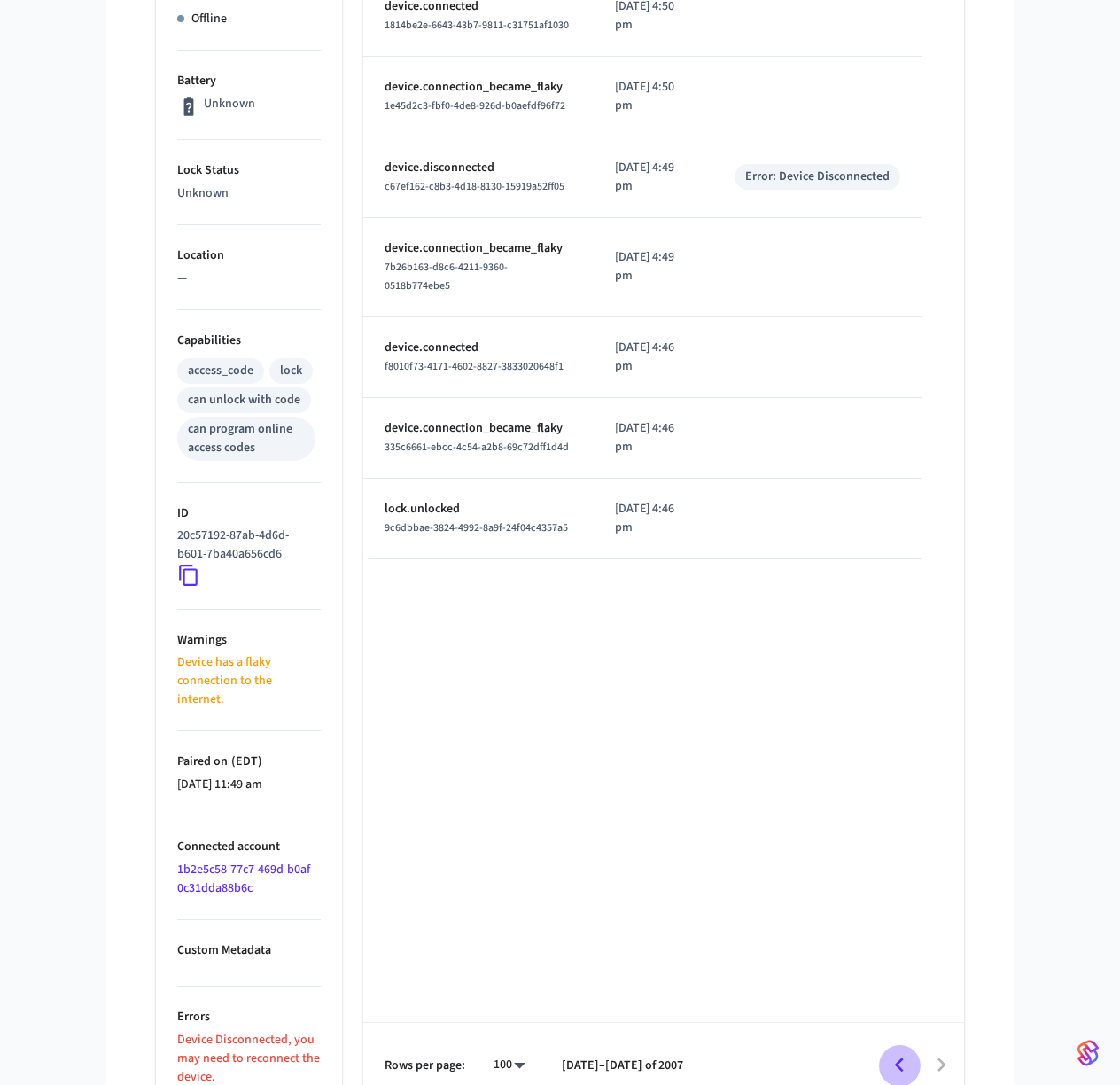
click at [898, 1058] on icon "Go to previous page" at bounding box center [900, 1065] width 9 height 14
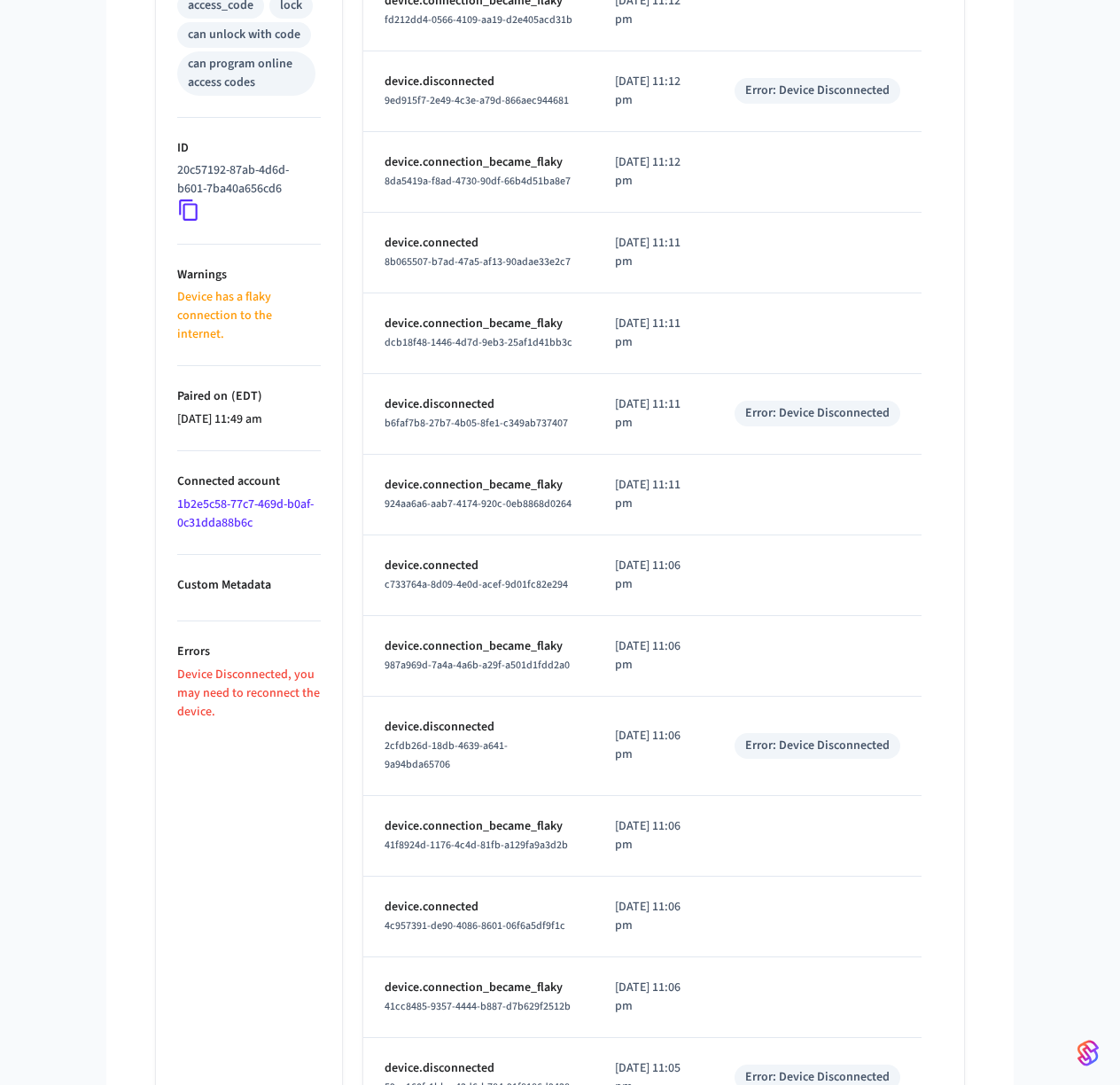
scroll to position [0, 0]
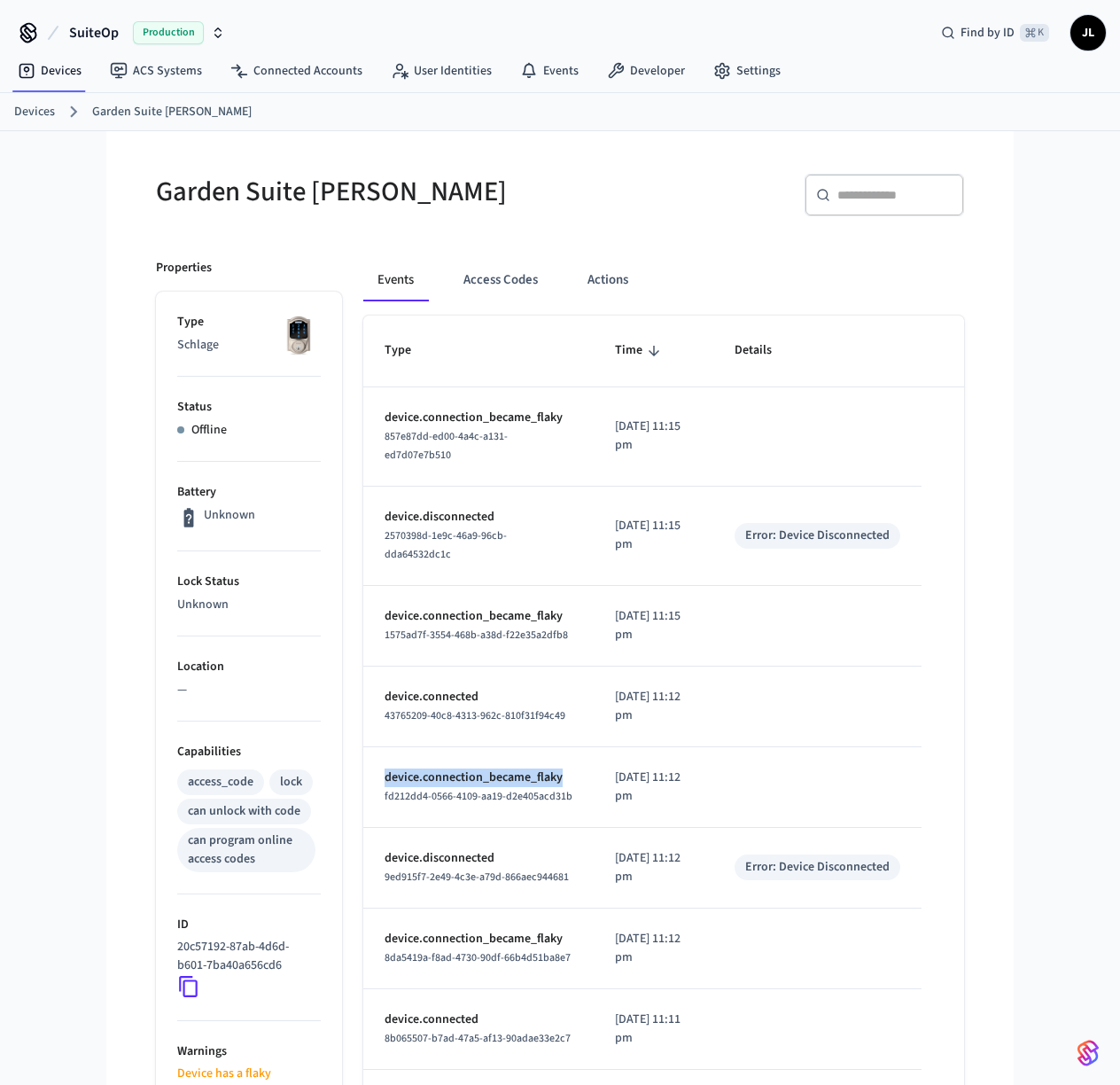
drag, startPoint x: 565, startPoint y: 774, endPoint x: 377, endPoint y: 769, distance: 188.1
click at [377, 769] on td "device.connection_became_flaky fd212dd4-0566-4109-aa19-d2e405acd31b" at bounding box center [478, 787] width 230 height 80
copy p "device.connection_became_flaky"
